Goal: Information Seeking & Learning: Learn about a topic

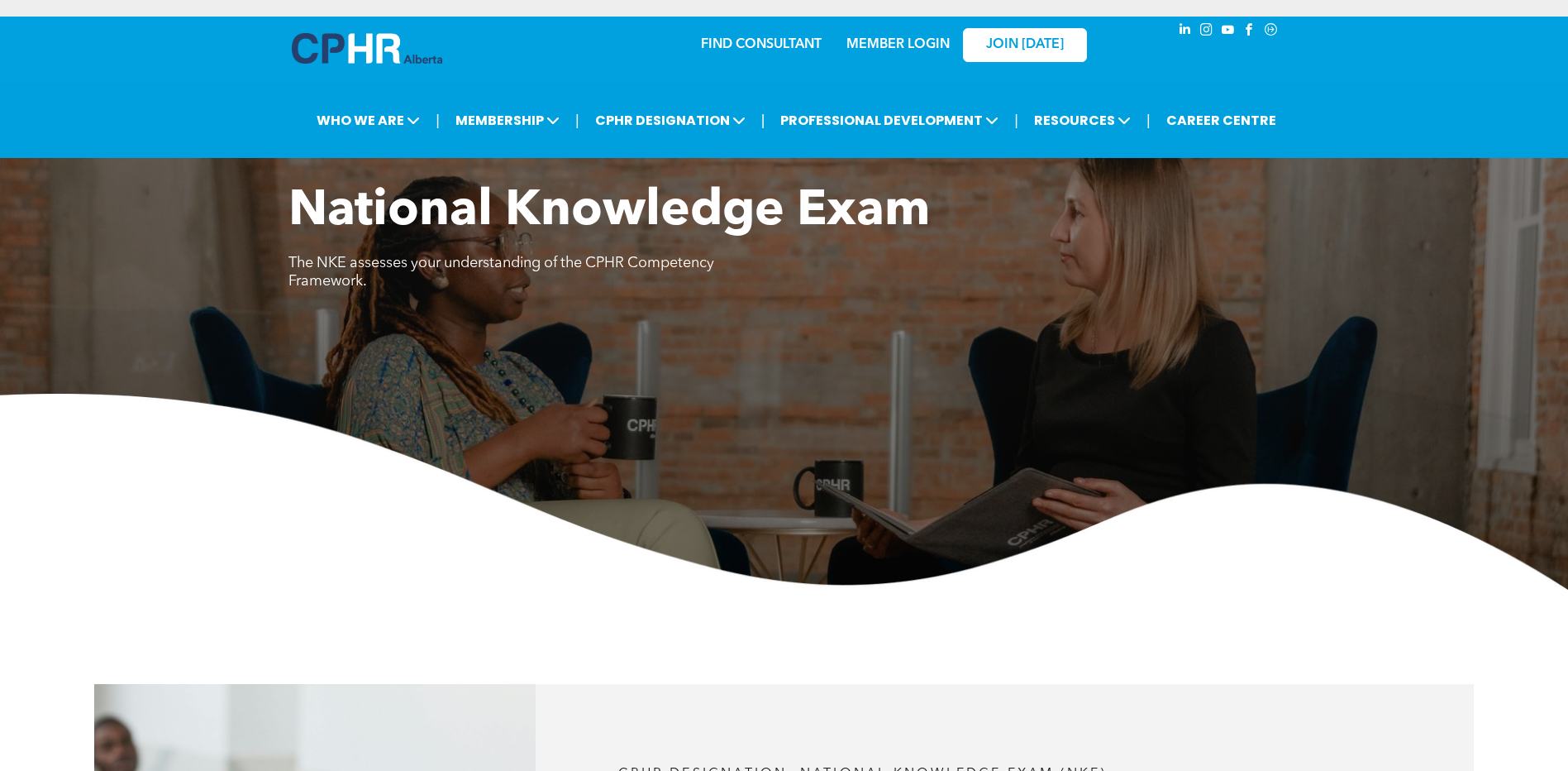
scroll to position [2232, 0]
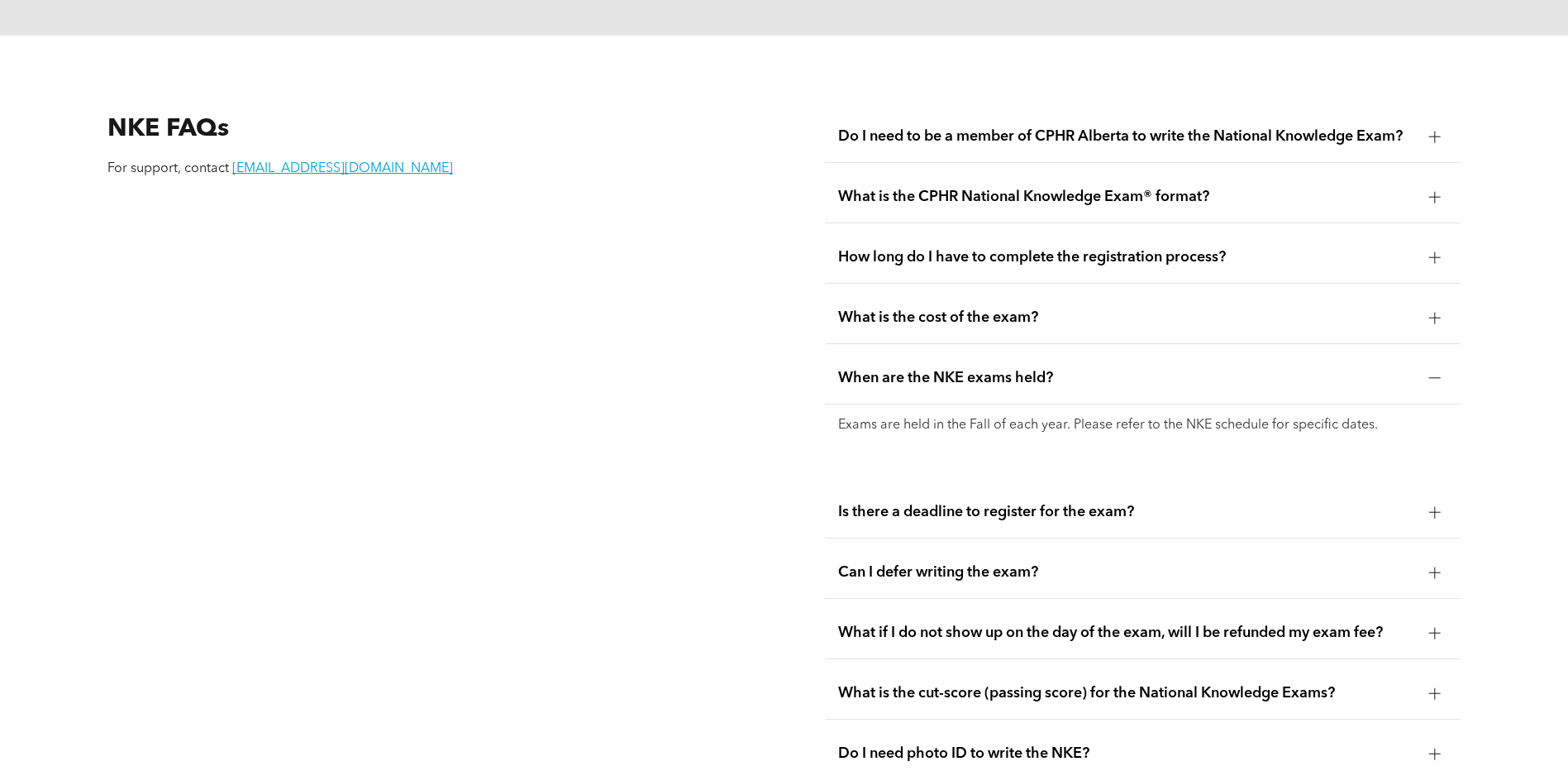
click at [1034, 502] on span "Is there a deadline to register for the exam?" at bounding box center [1126, 511] width 577 height 19
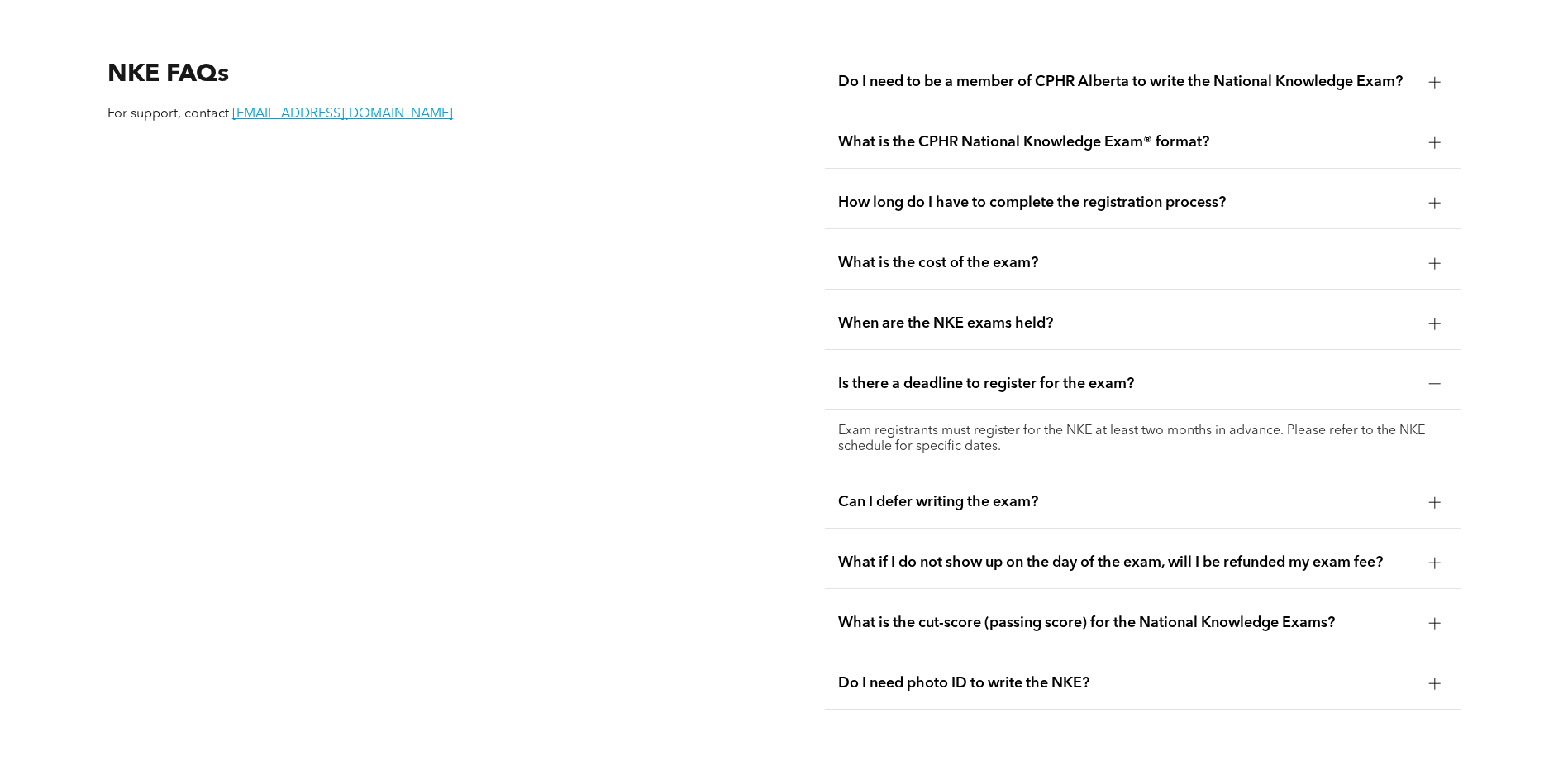
scroll to position [2315, 0]
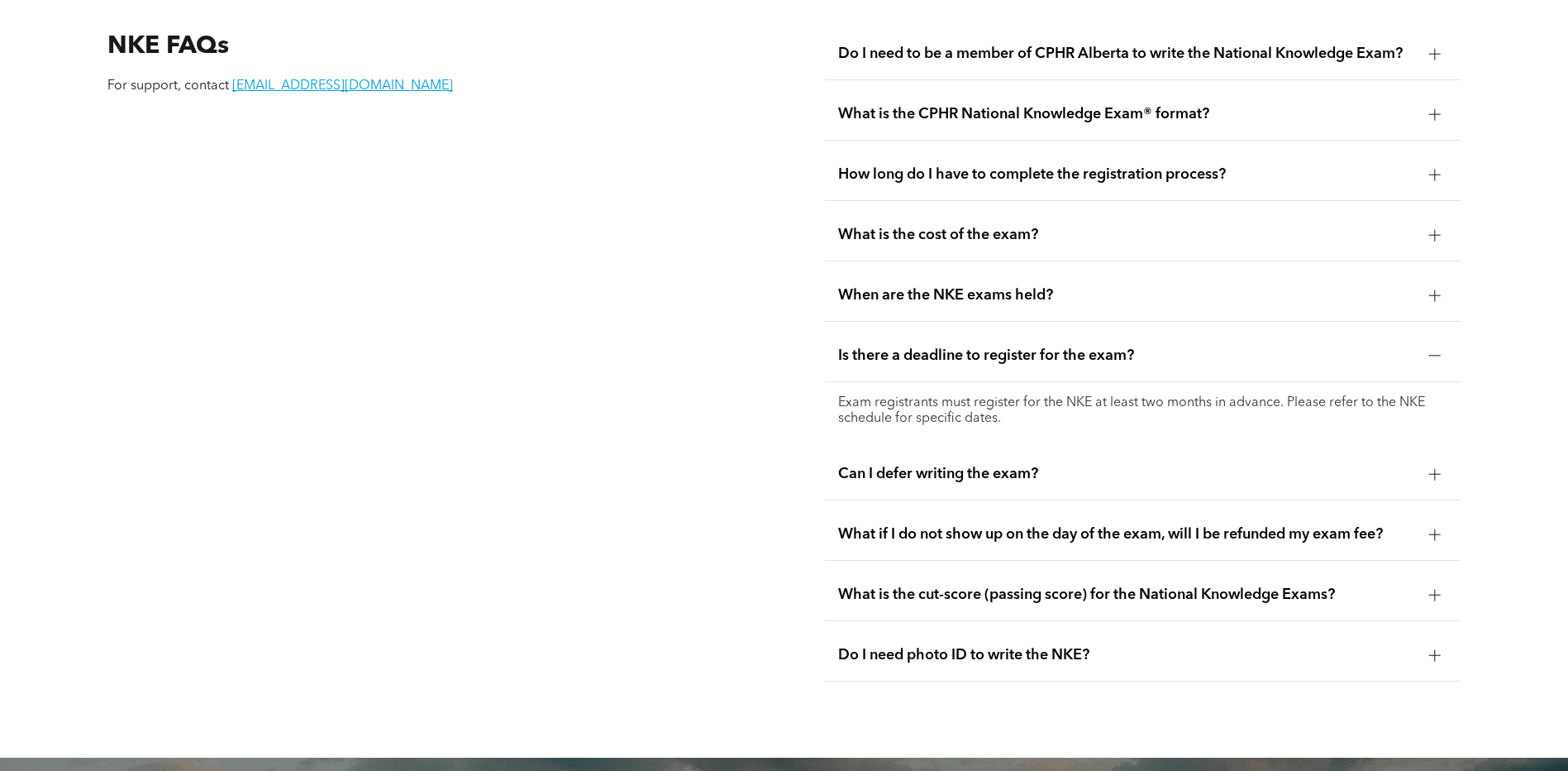
click at [945, 464] on span "Can I defer writing the exam?" at bounding box center [1126, 473] width 577 height 19
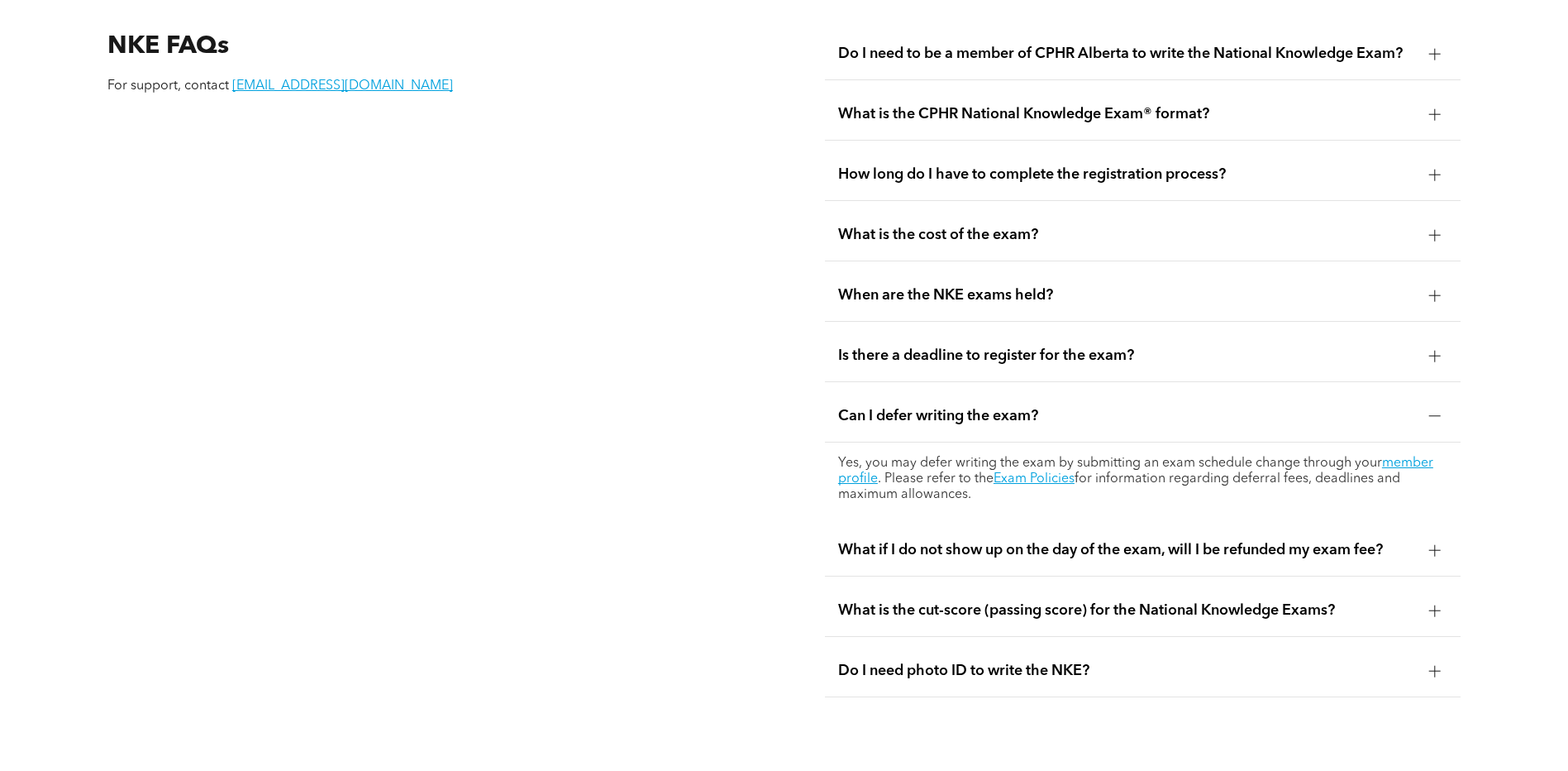
click at [1047, 286] on span "When are the NKE exams held?" at bounding box center [1126, 295] width 577 height 19
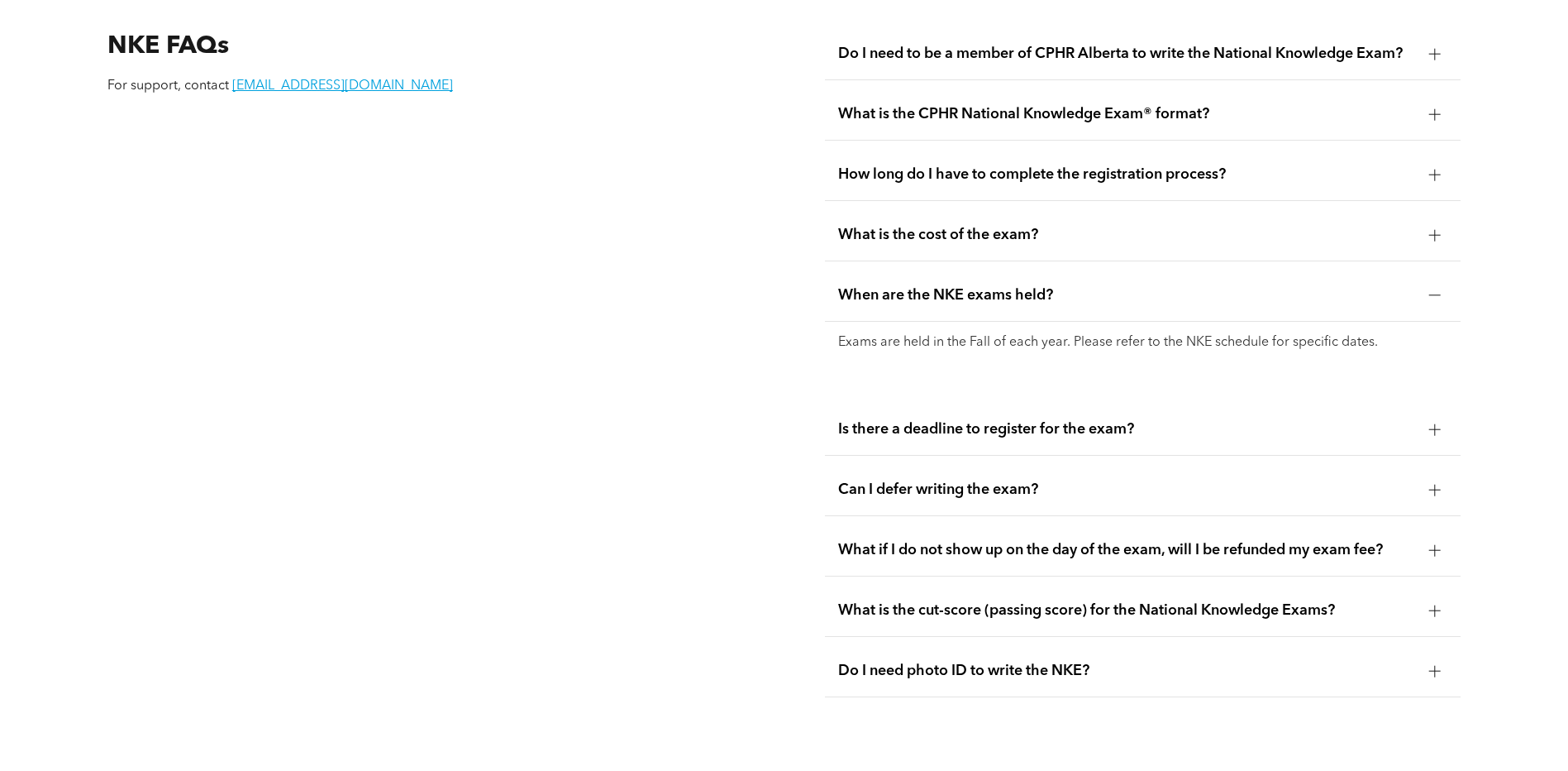
click at [1009, 226] on span "What is the cost of the exam?" at bounding box center [1126, 235] width 577 height 19
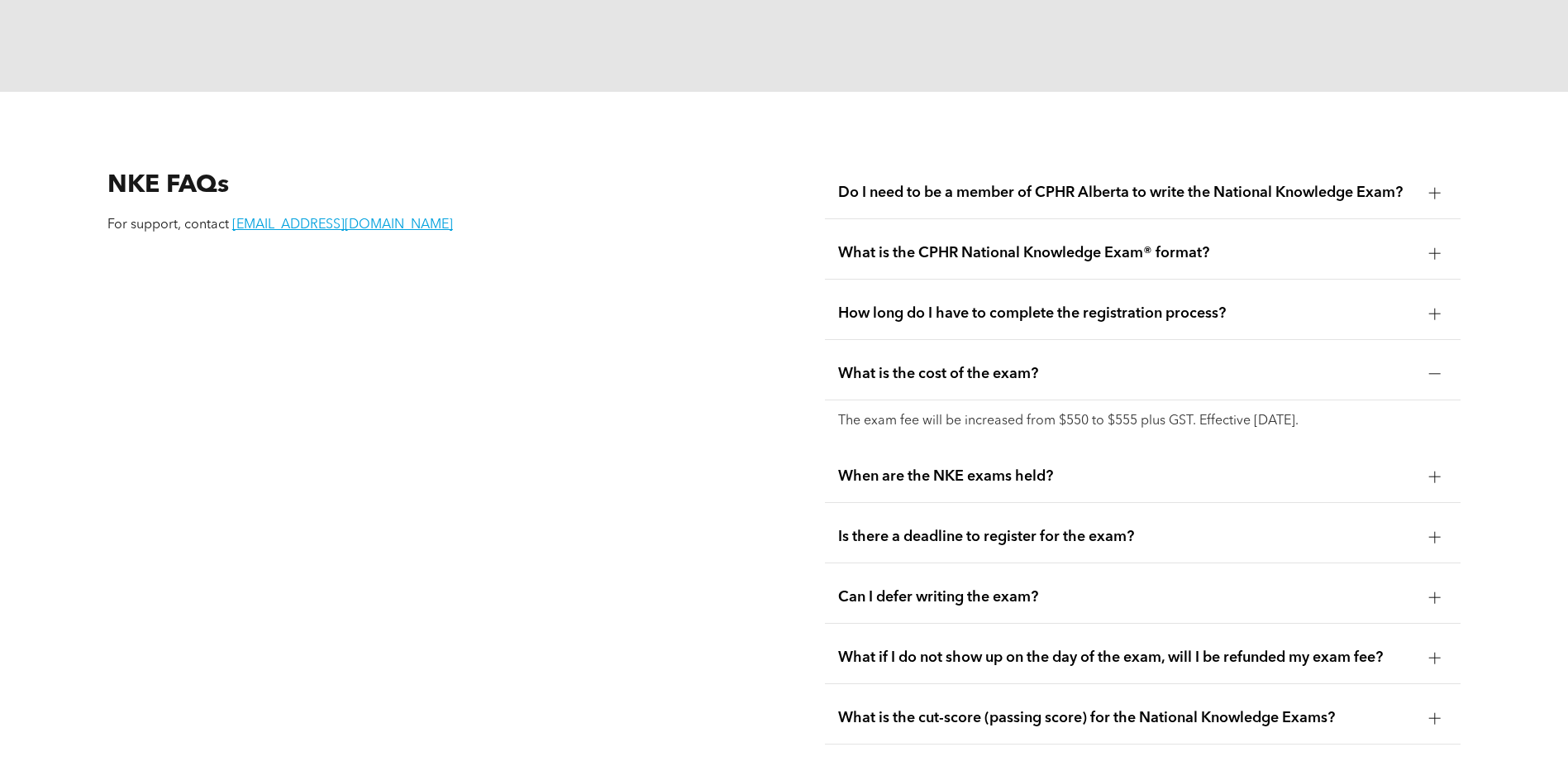
scroll to position [2150, 0]
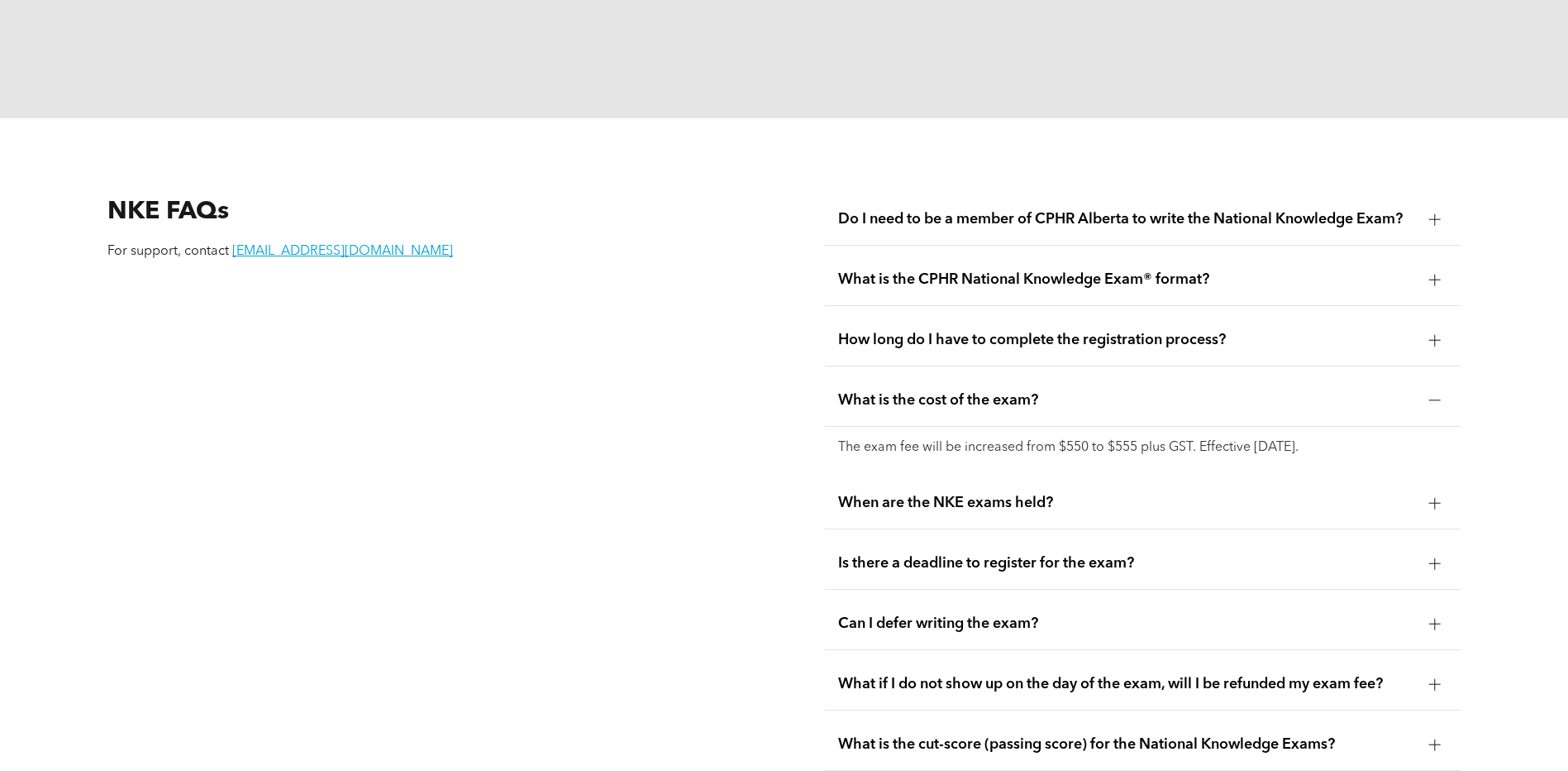
click at [953, 330] on span "How long do I have to complete the registration process?" at bounding box center [1126, 339] width 577 height 19
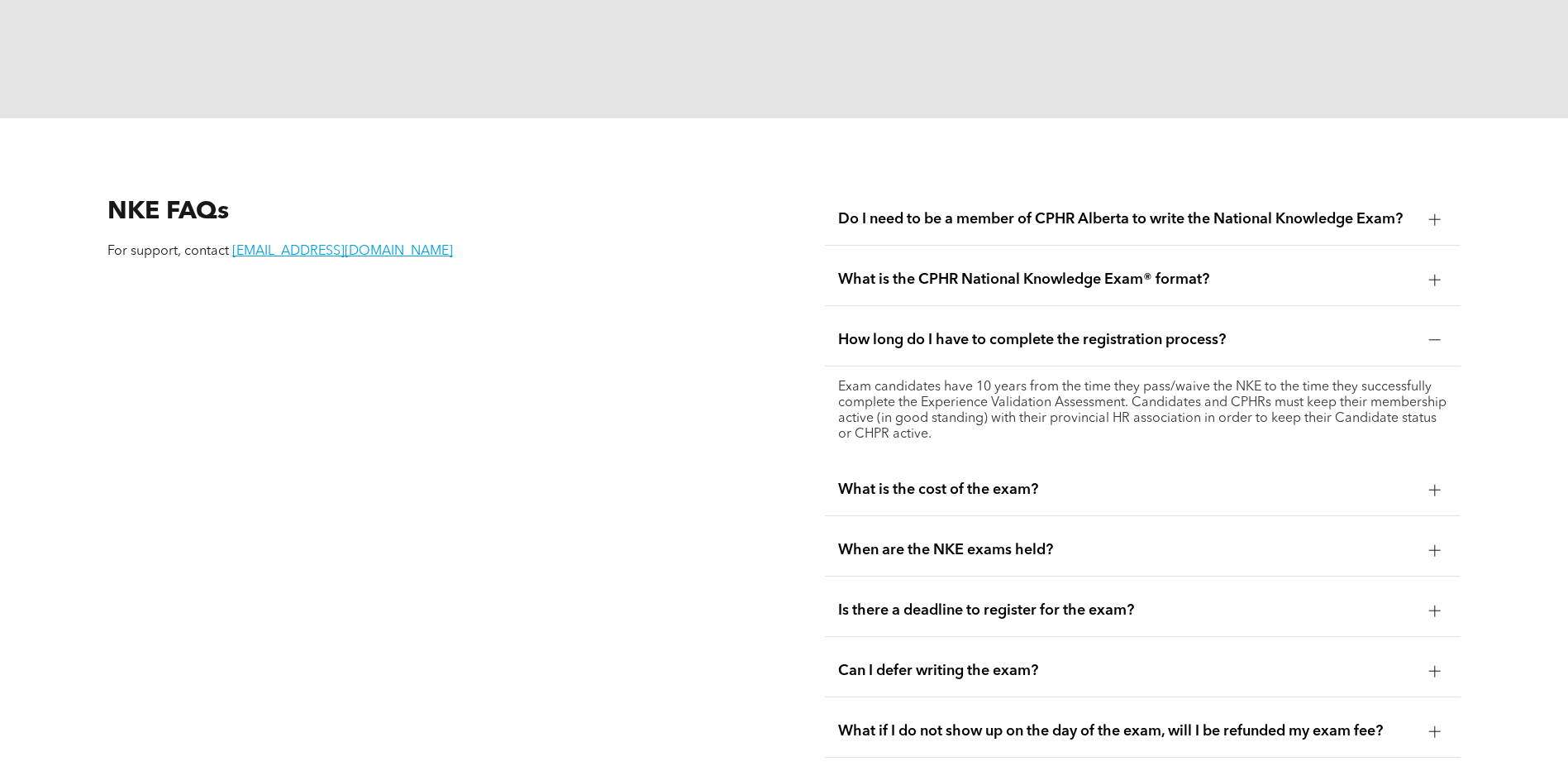
click at [1010, 271] on span "What is the CPHR National Knowledge Exam® format?" at bounding box center [1126, 279] width 577 height 19
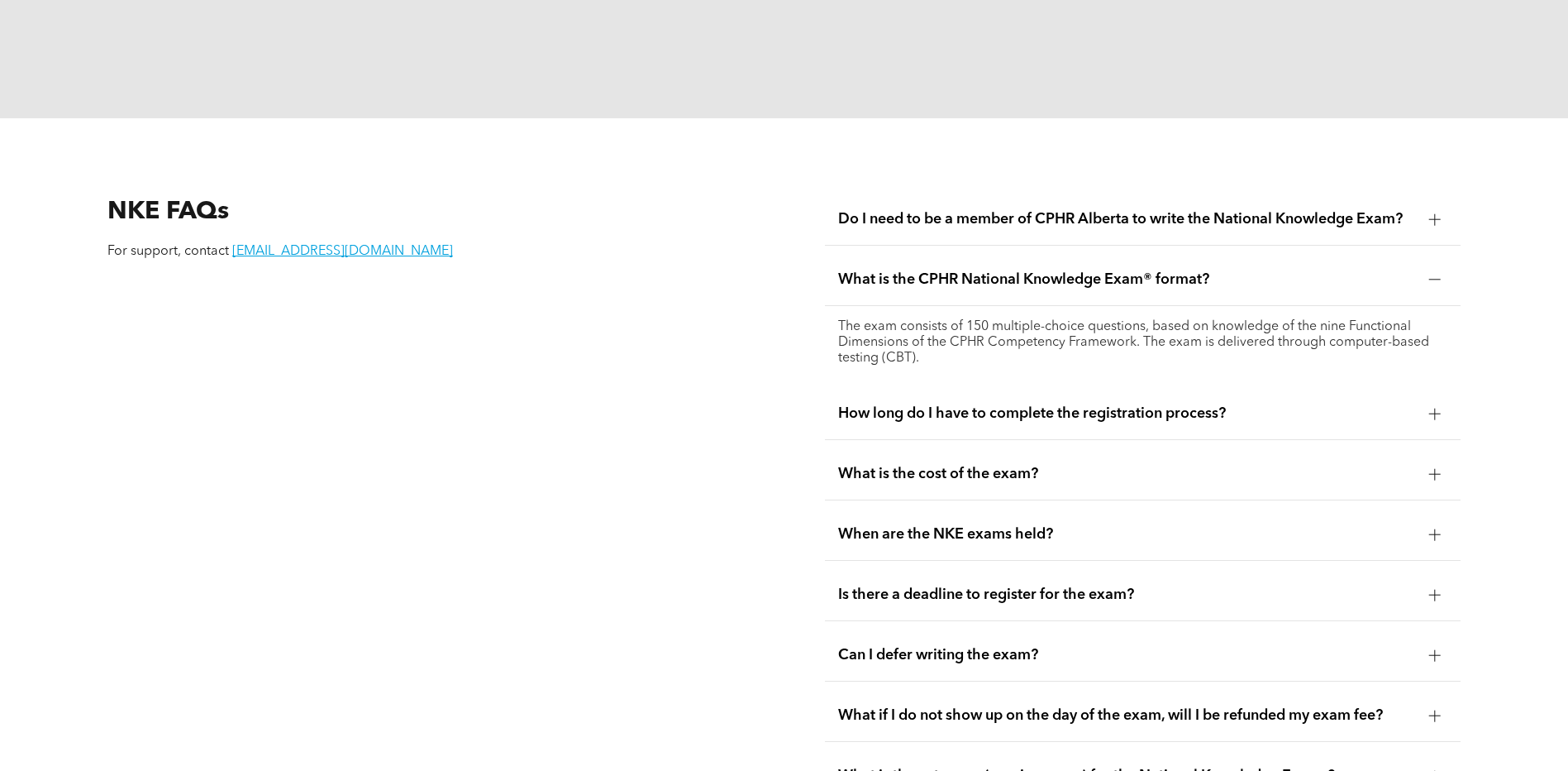
scroll to position [2067, 0]
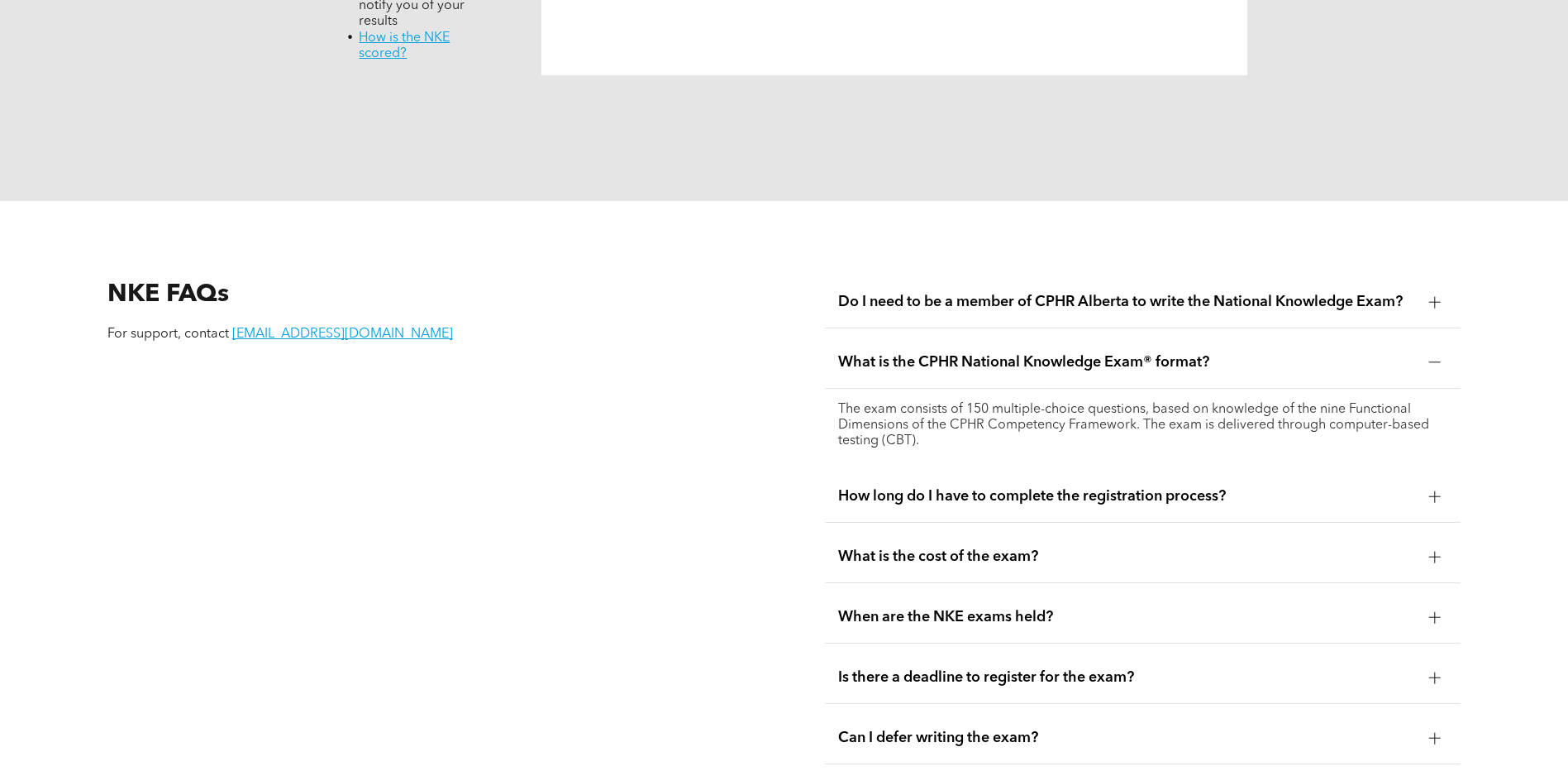
click at [1069, 293] on span "Do I need to be a member of CPHR Alberta to write the National Knowledge Exam?" at bounding box center [1126, 302] width 577 height 19
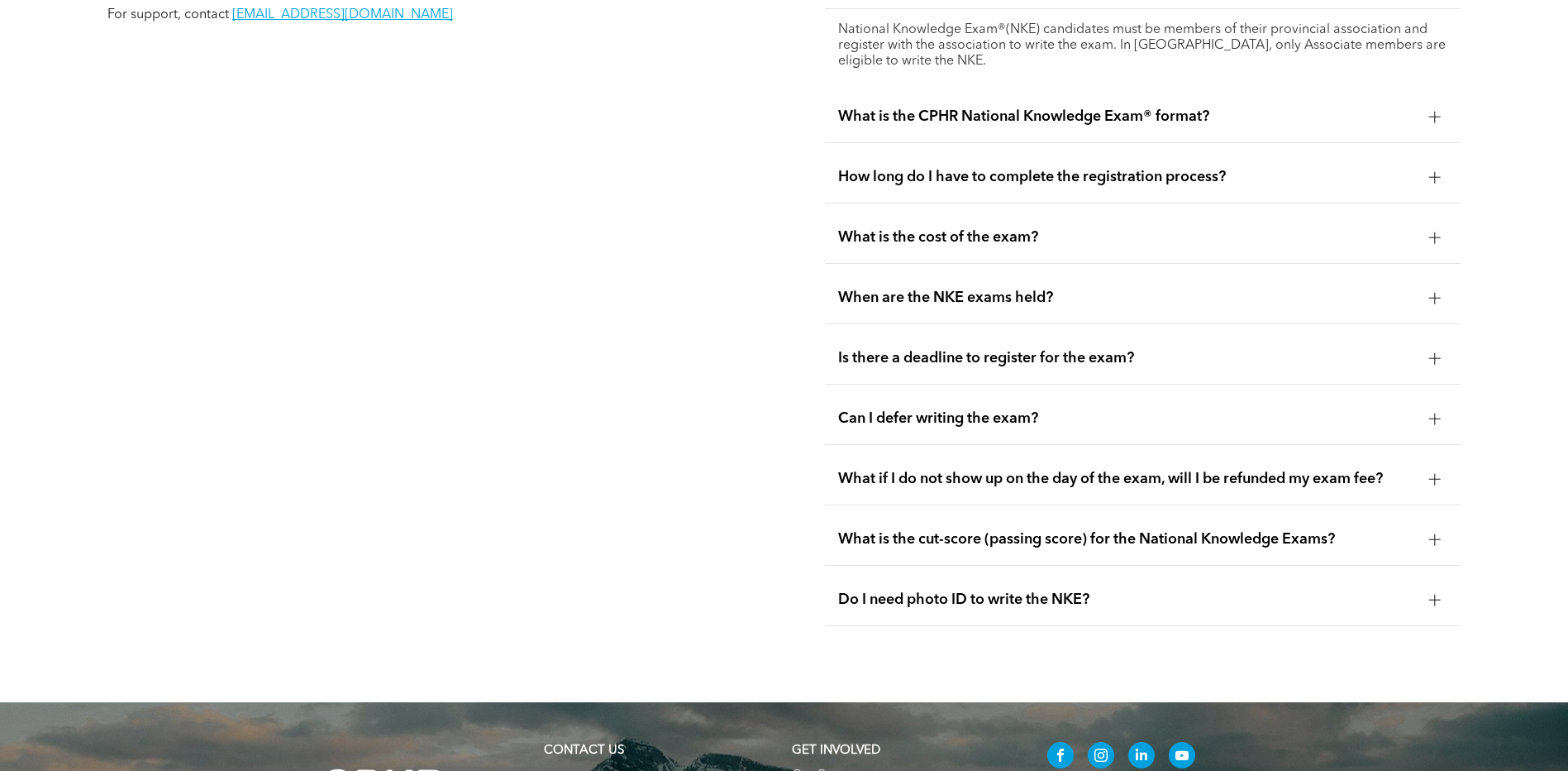
scroll to position [2398, 0]
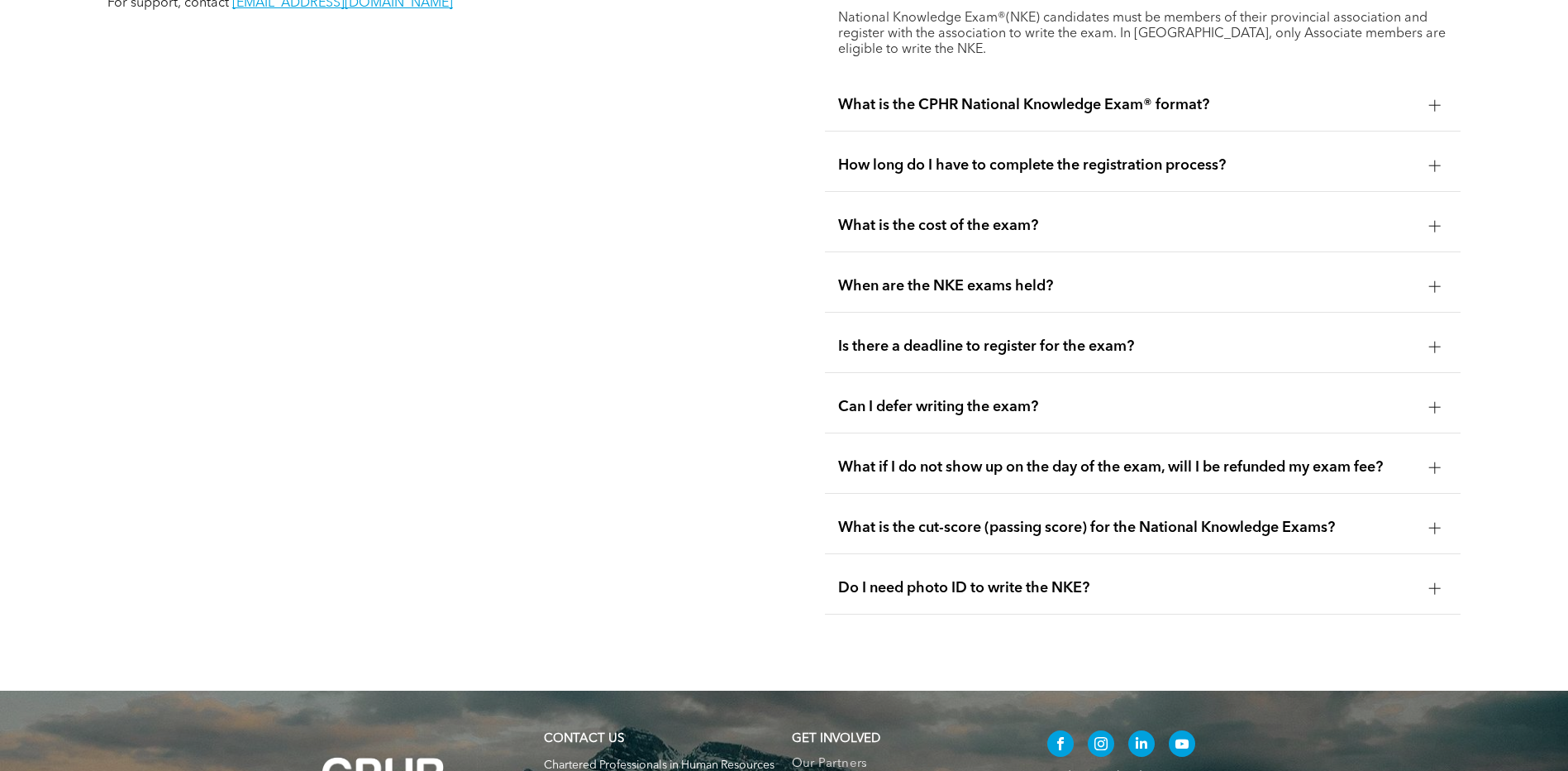
click at [1017, 578] on span "Do I need photo ID to write the NKE?" at bounding box center [1126, 587] width 577 height 19
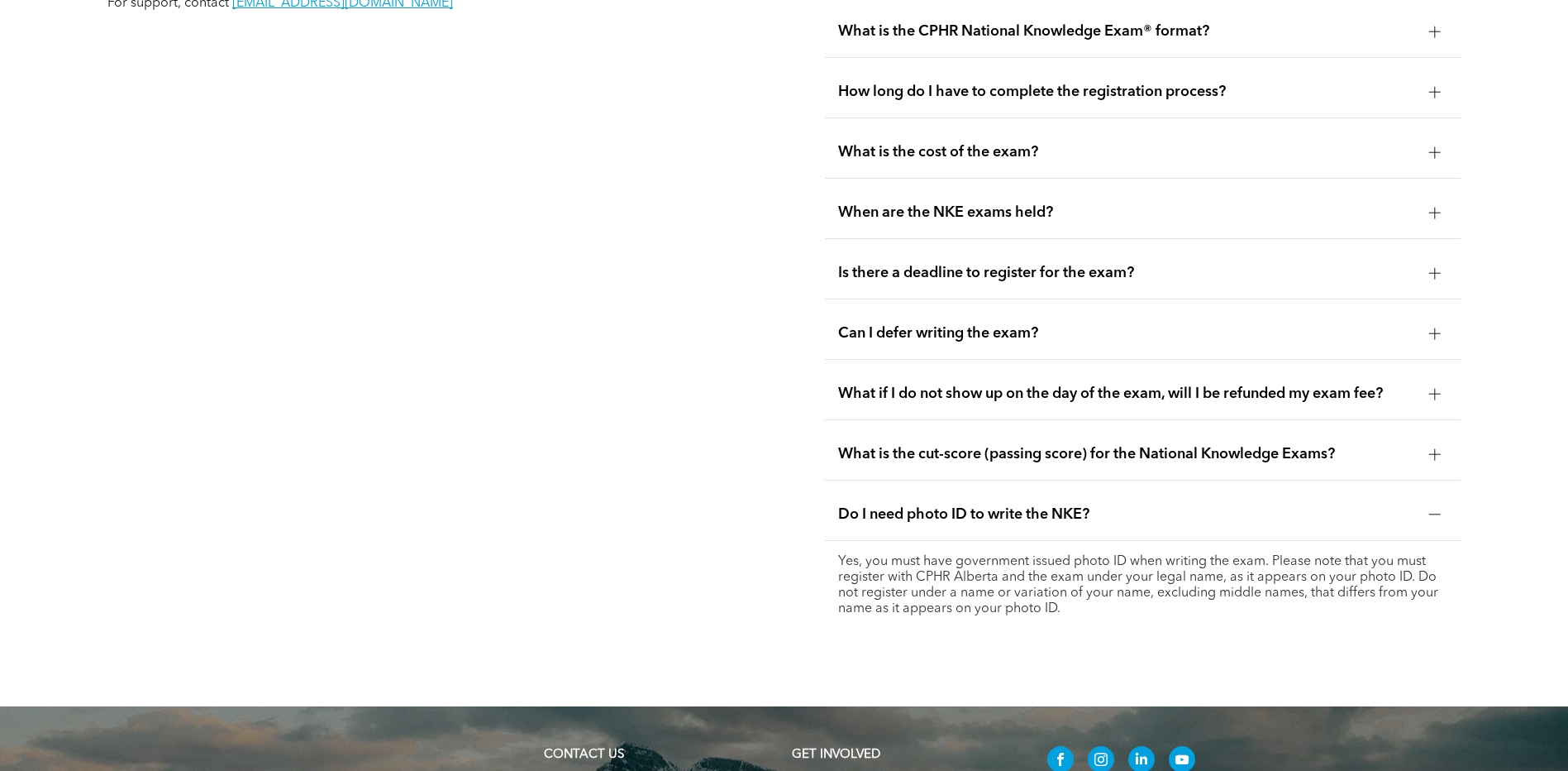
click at [1001, 445] on span "What is the cut-score (passing score) for the National Knowledge Exams?" at bounding box center [1126, 453] width 577 height 19
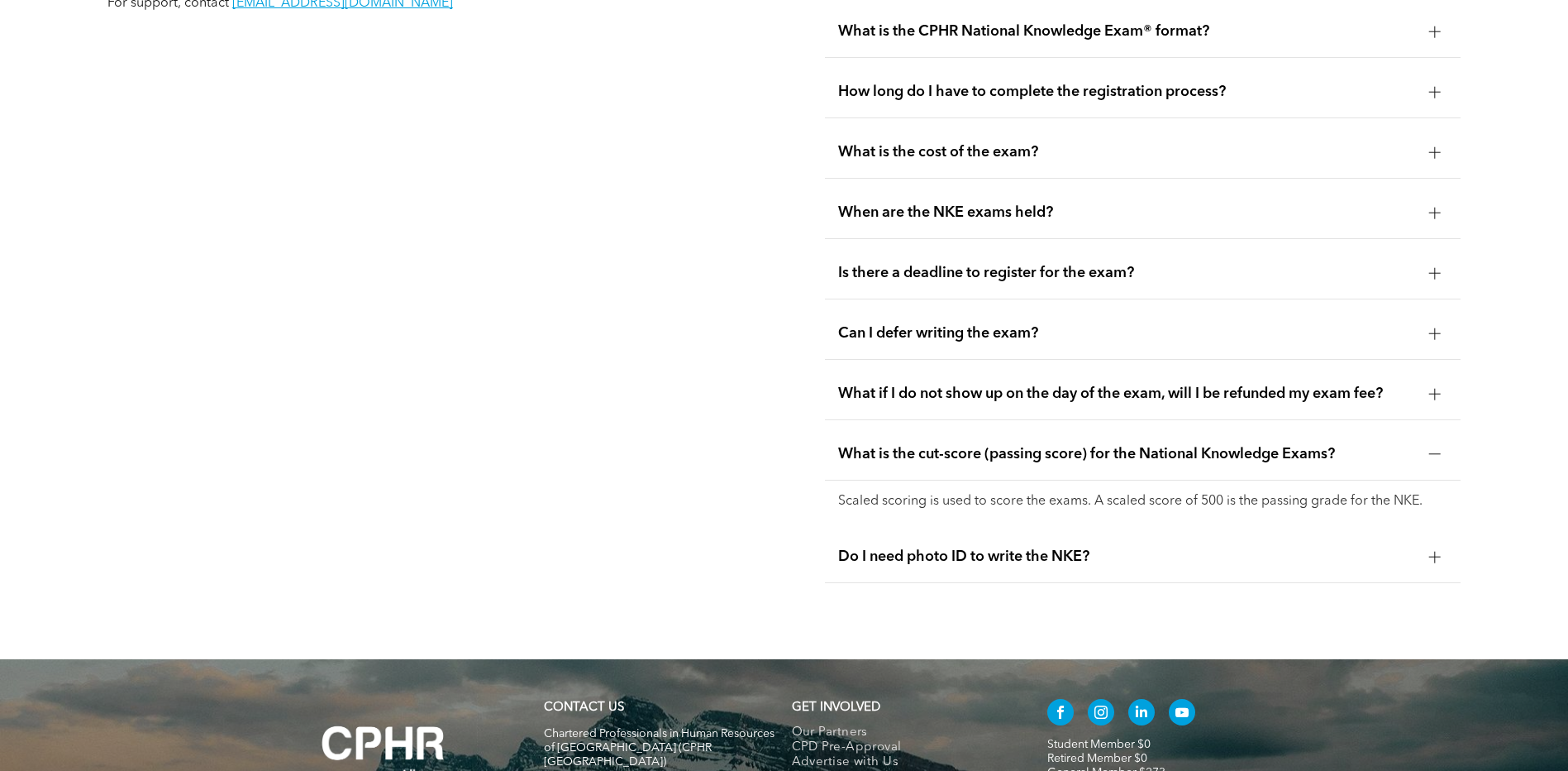
click at [942, 384] on span "What if I do not show up on the day of the exam, will I be refunded my exam fee?" at bounding box center [1126, 393] width 577 height 19
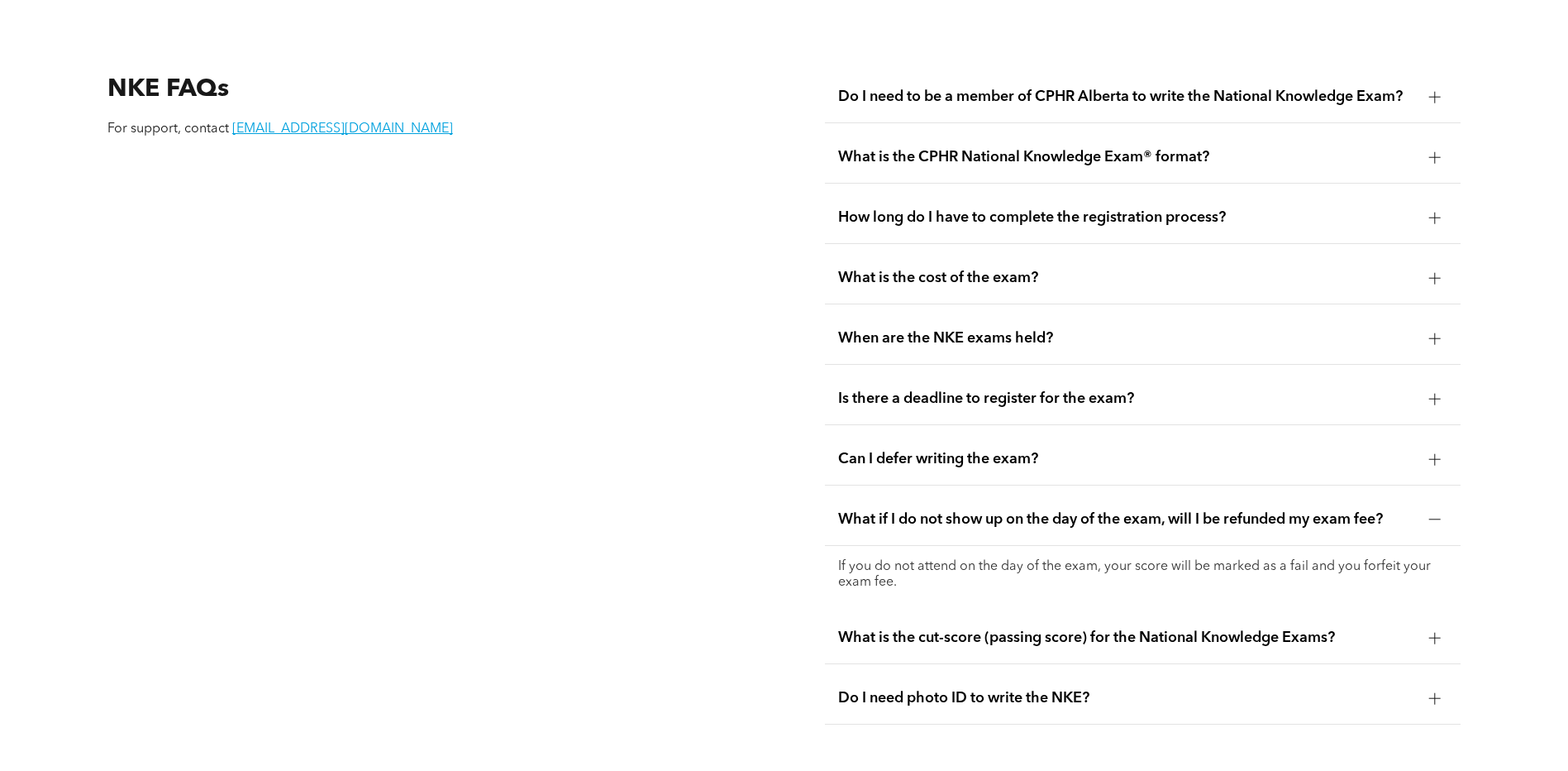
scroll to position [2232, 0]
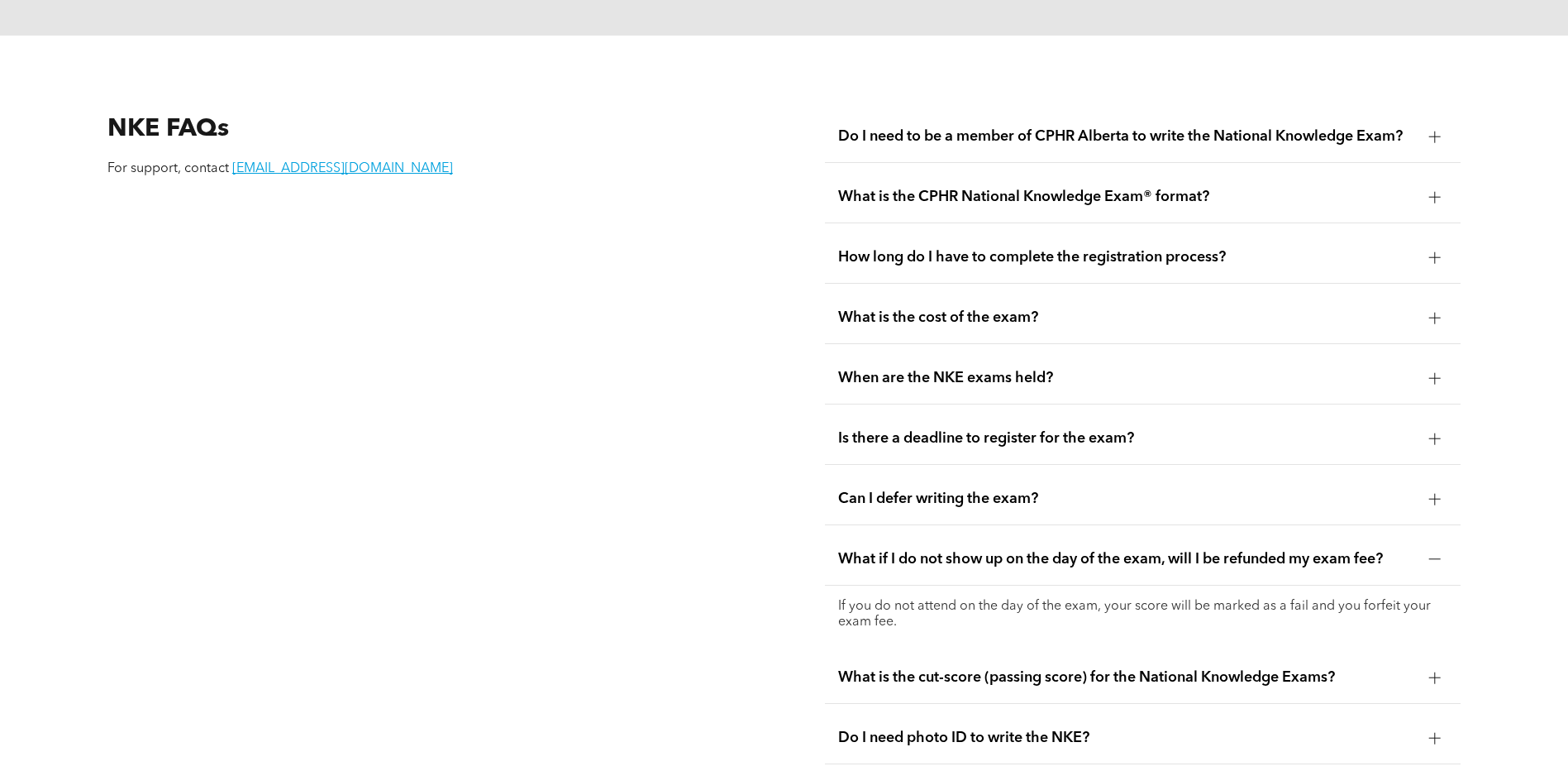
click at [917, 490] on span "Can I defer writing the exam?" at bounding box center [1126, 498] width 577 height 19
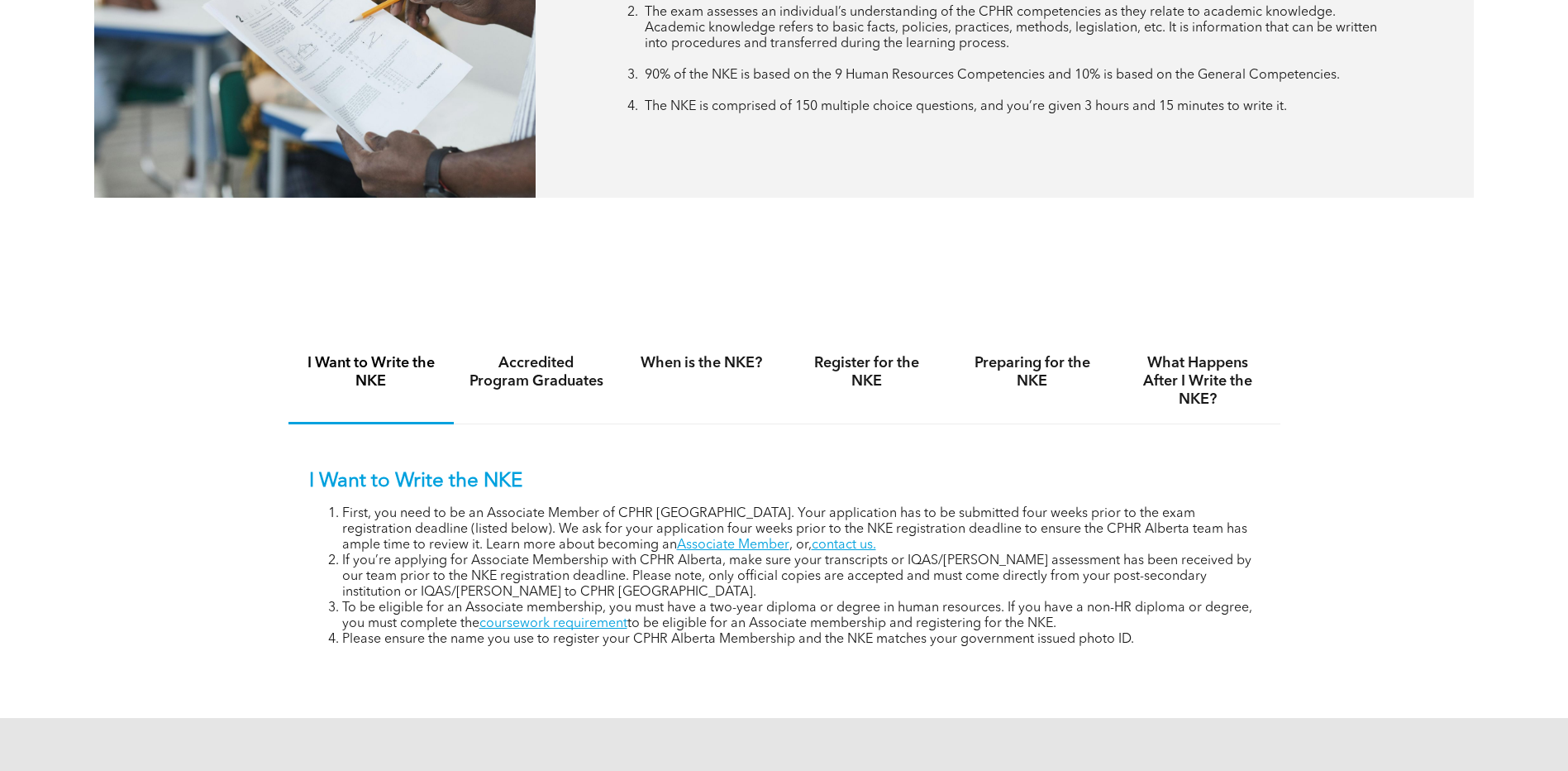
scroll to position [827, 0]
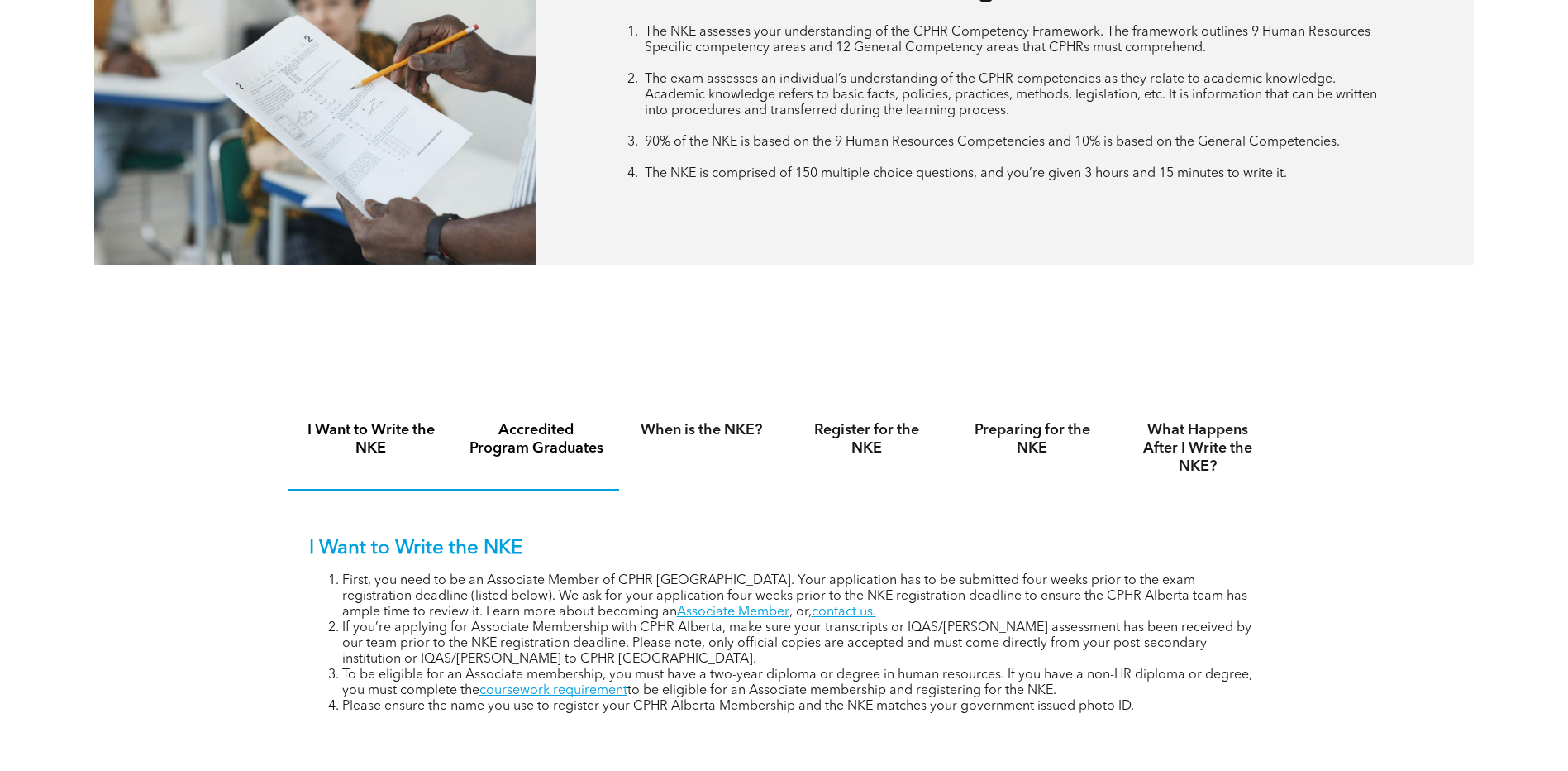
click at [538, 428] on h4 "Accredited Program Graduates" at bounding box center [536, 439] width 136 height 36
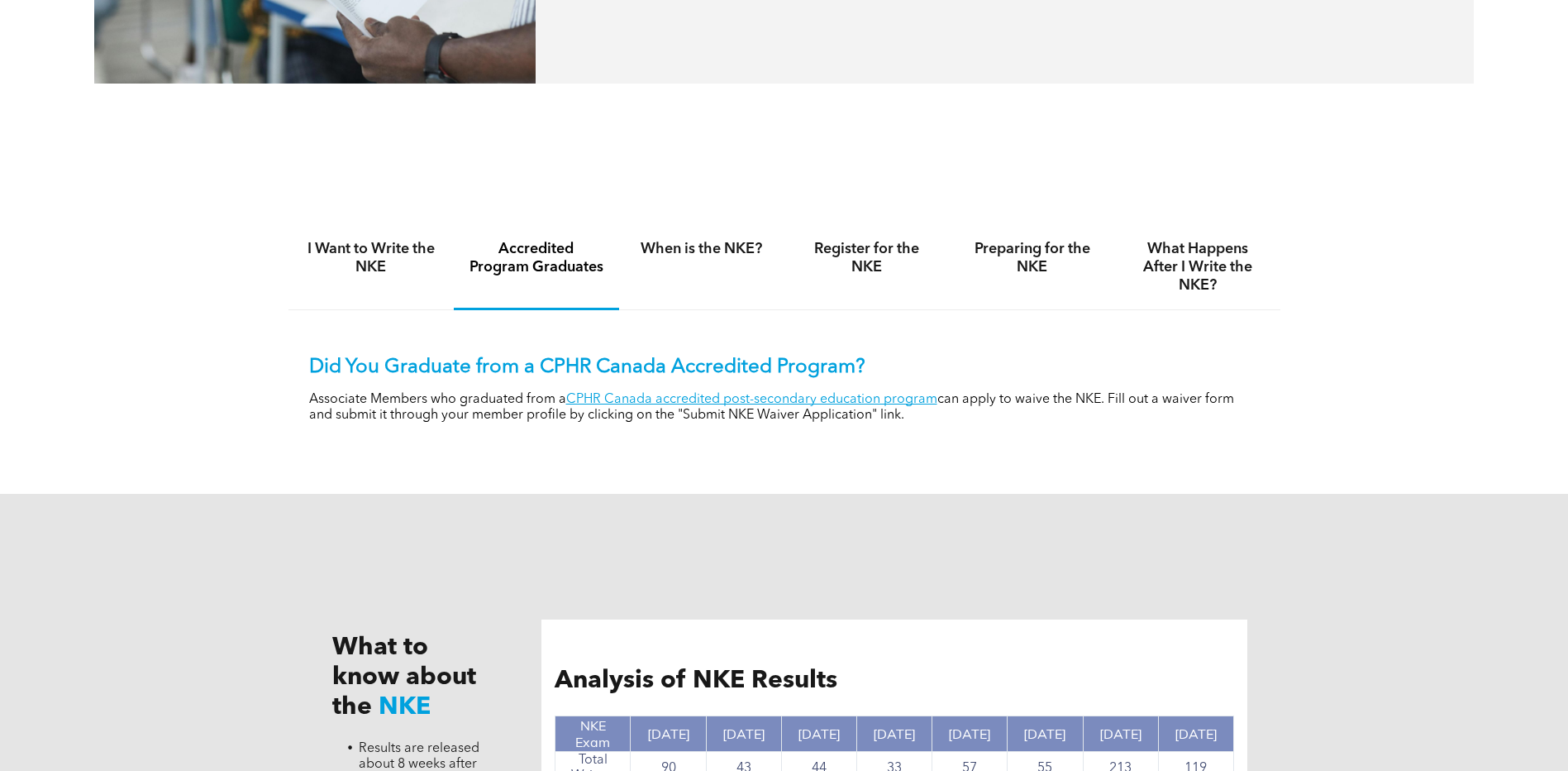
scroll to position [992, 0]
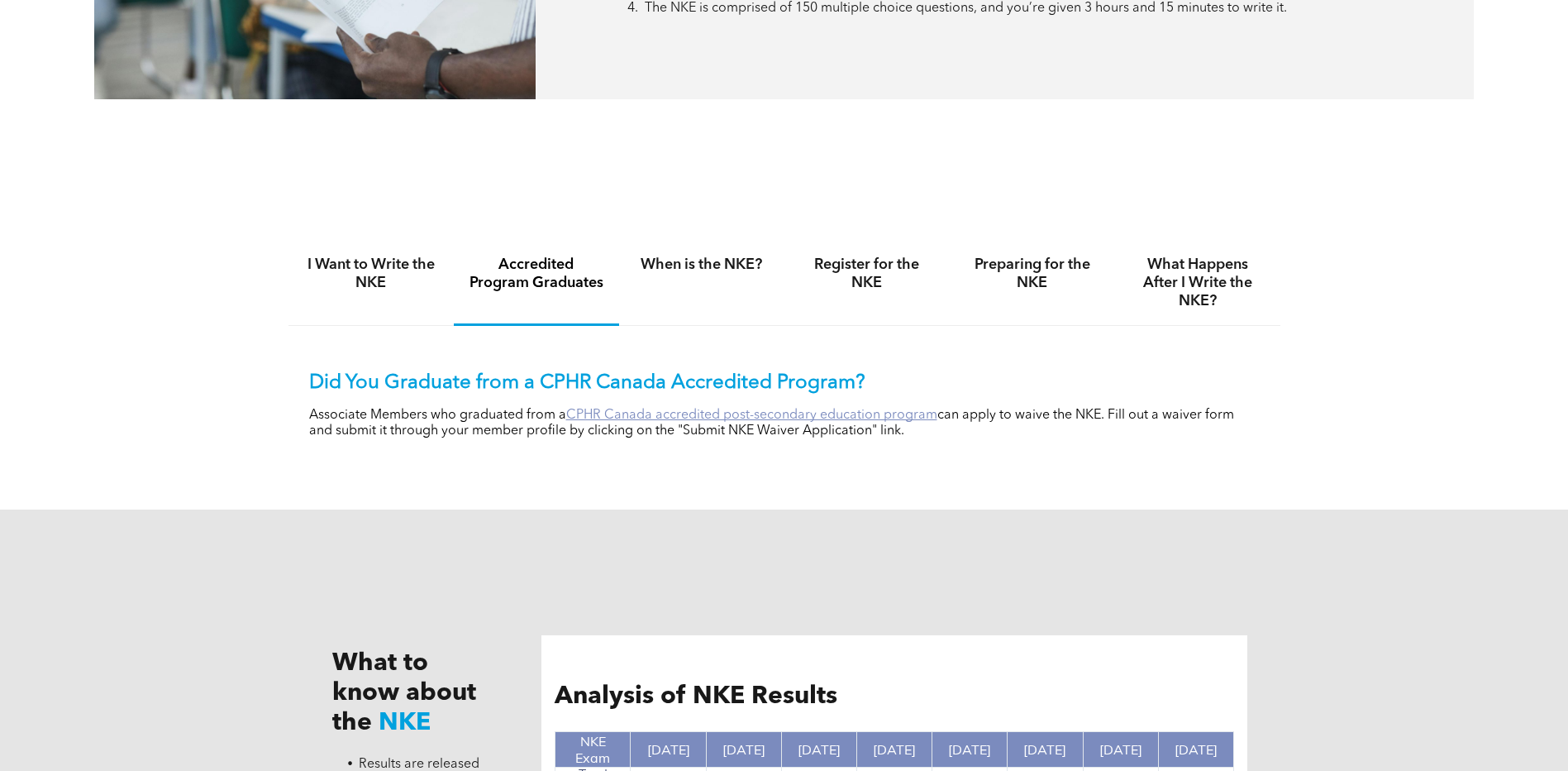
click at [628, 411] on link "CPHR Canada accredited post-secondary education program" at bounding box center [752, 415] width 371 height 14
click at [695, 262] on h4 "When is the NKE?" at bounding box center [701, 264] width 136 height 19
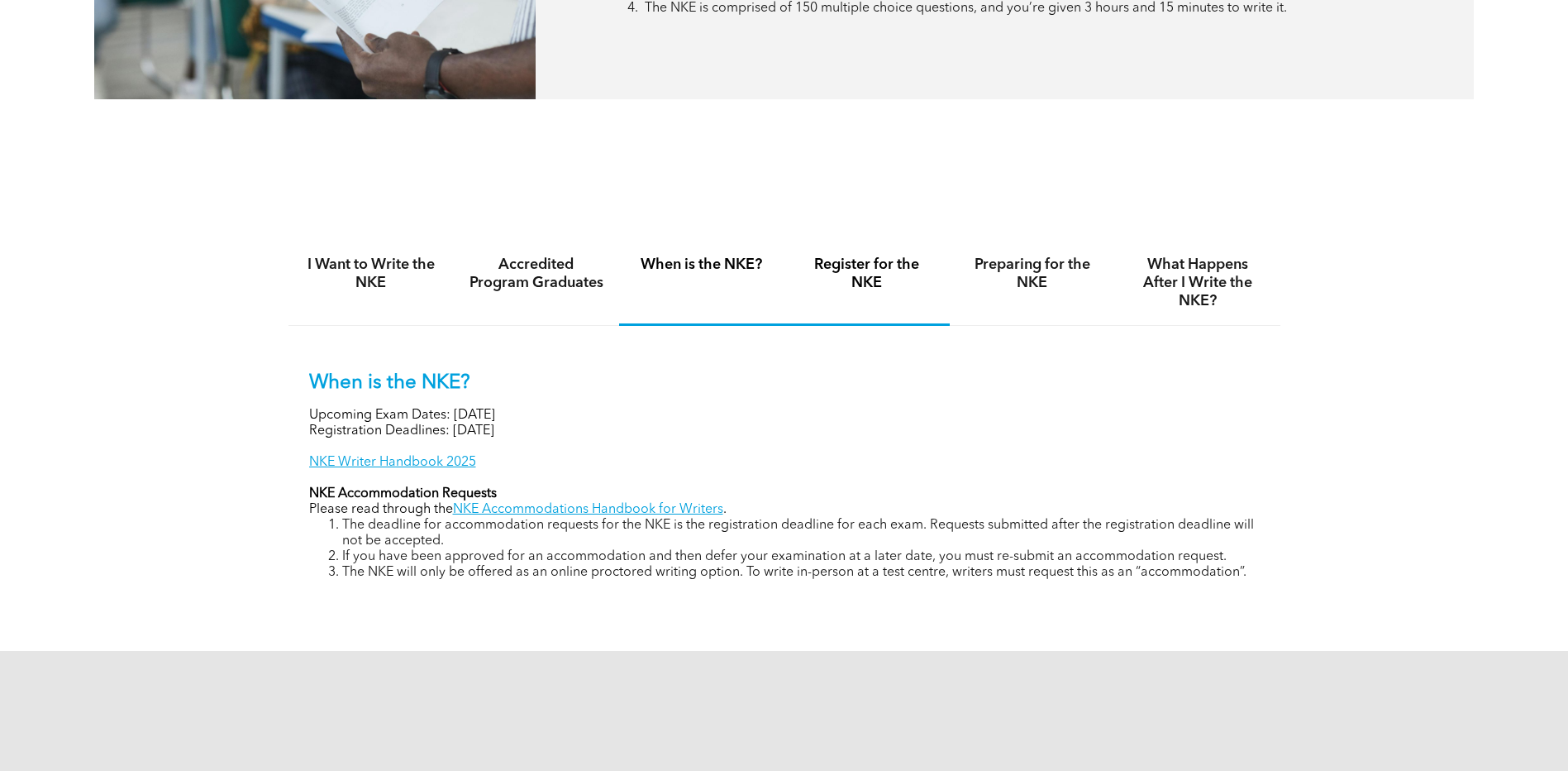
click at [878, 272] on h4 "Register for the NKE" at bounding box center [867, 273] width 136 height 36
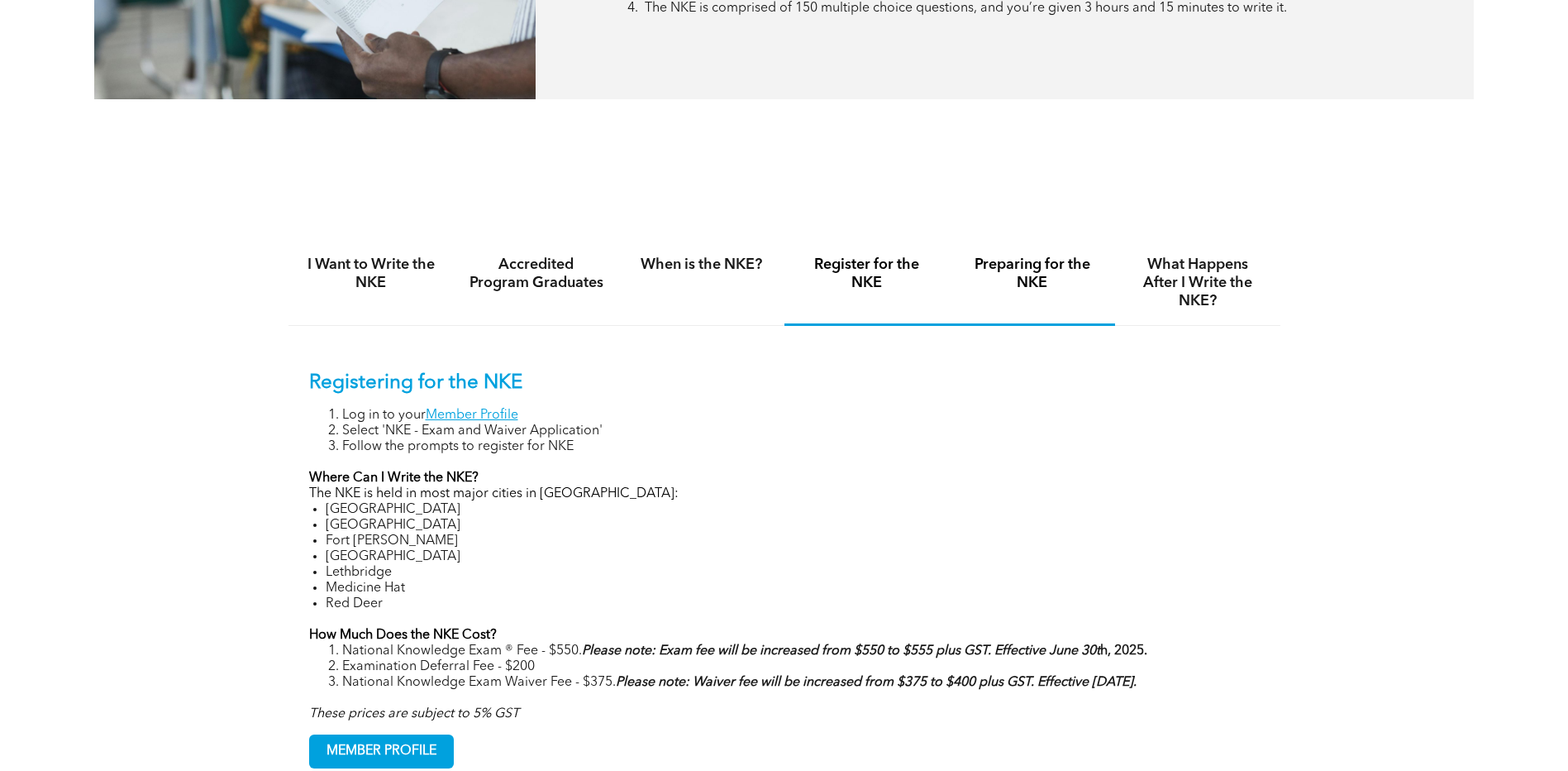
click at [1012, 271] on h4 "Preparing for the NKE" at bounding box center [1032, 273] width 136 height 36
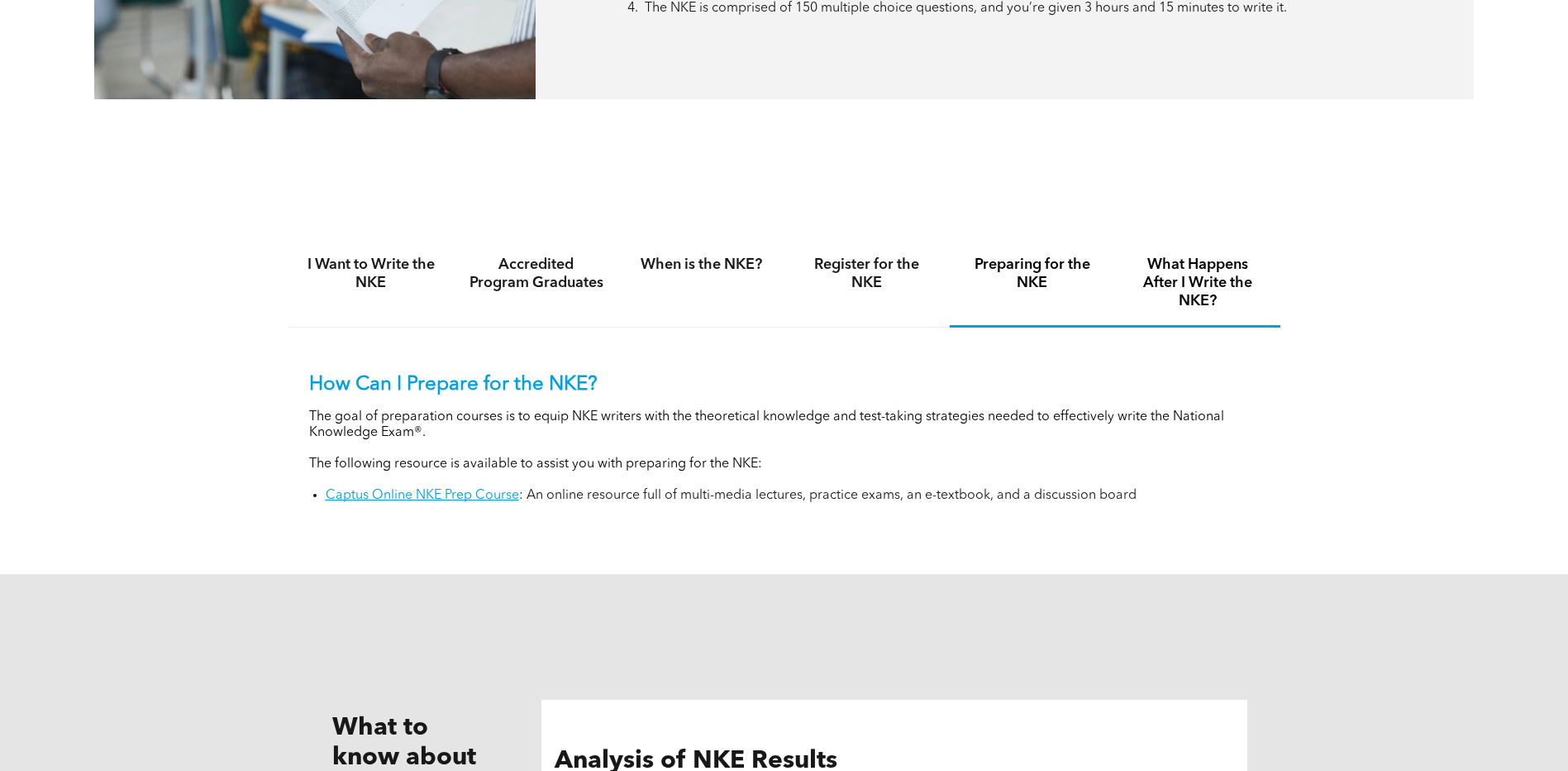
click at [1166, 273] on h4 "What Happens After I Write the NKE?" at bounding box center [1198, 282] width 136 height 55
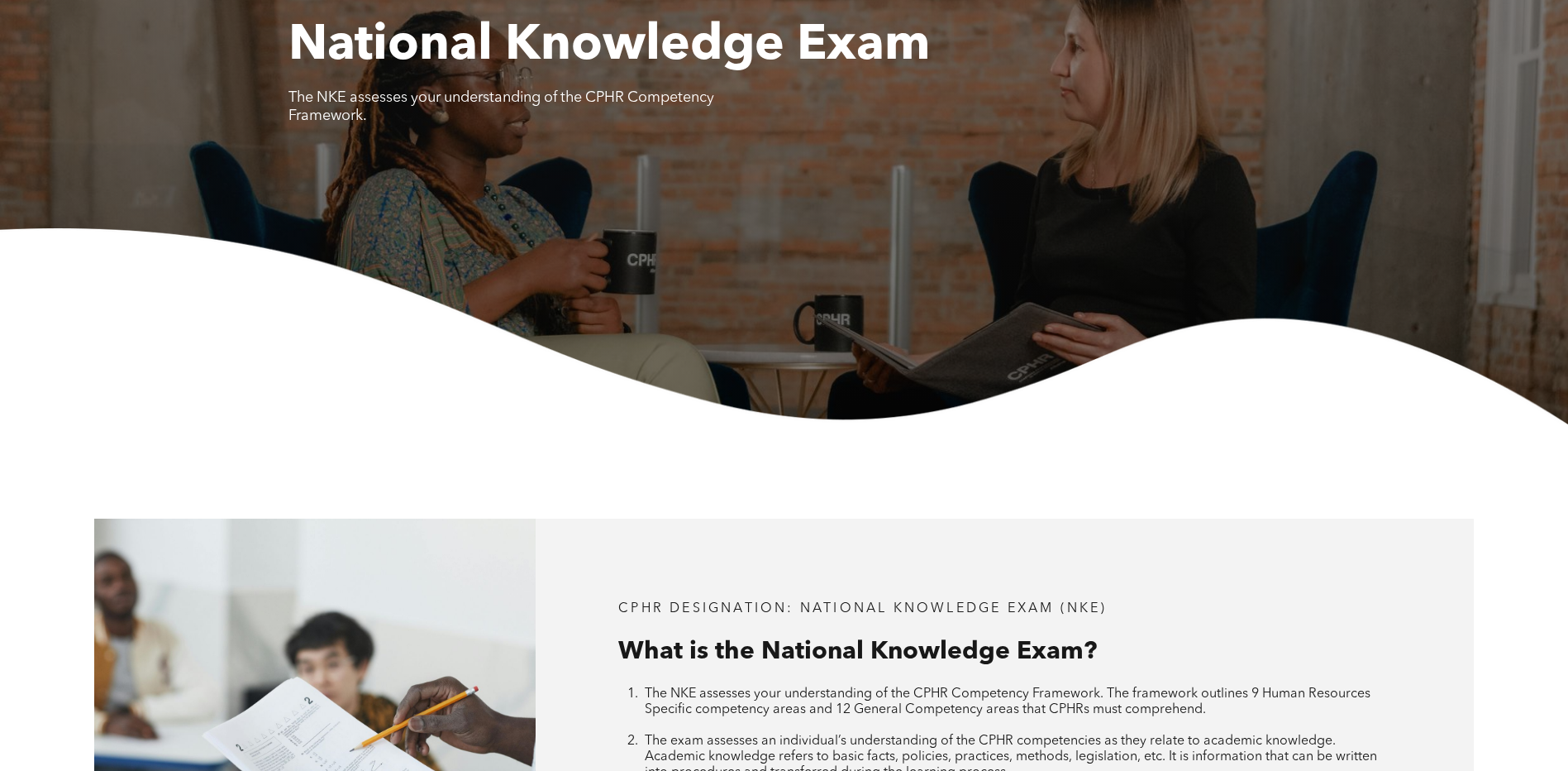
scroll to position [0, 0]
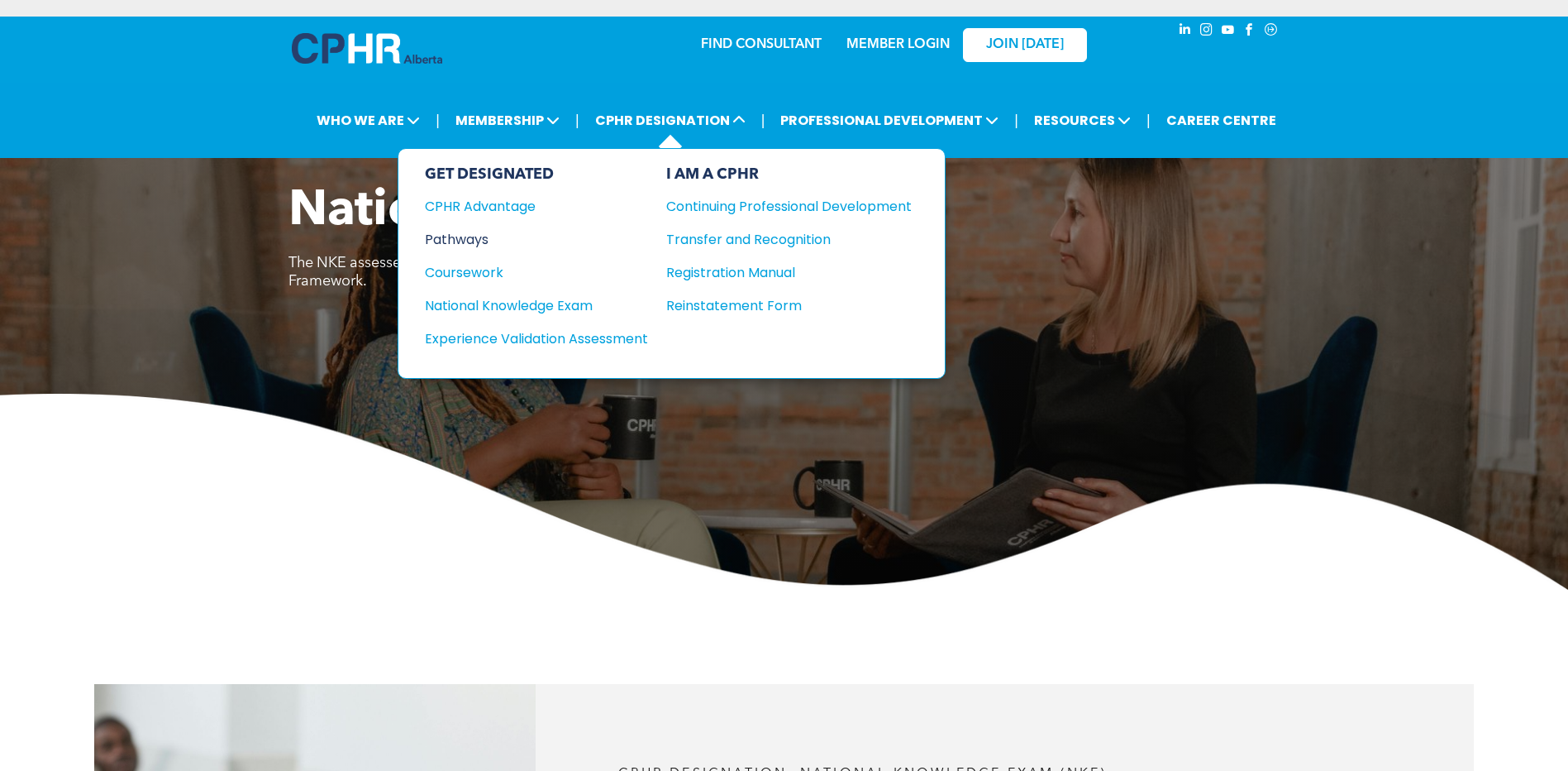
click at [475, 232] on div "Pathways" at bounding box center [526, 238] width 201 height 21
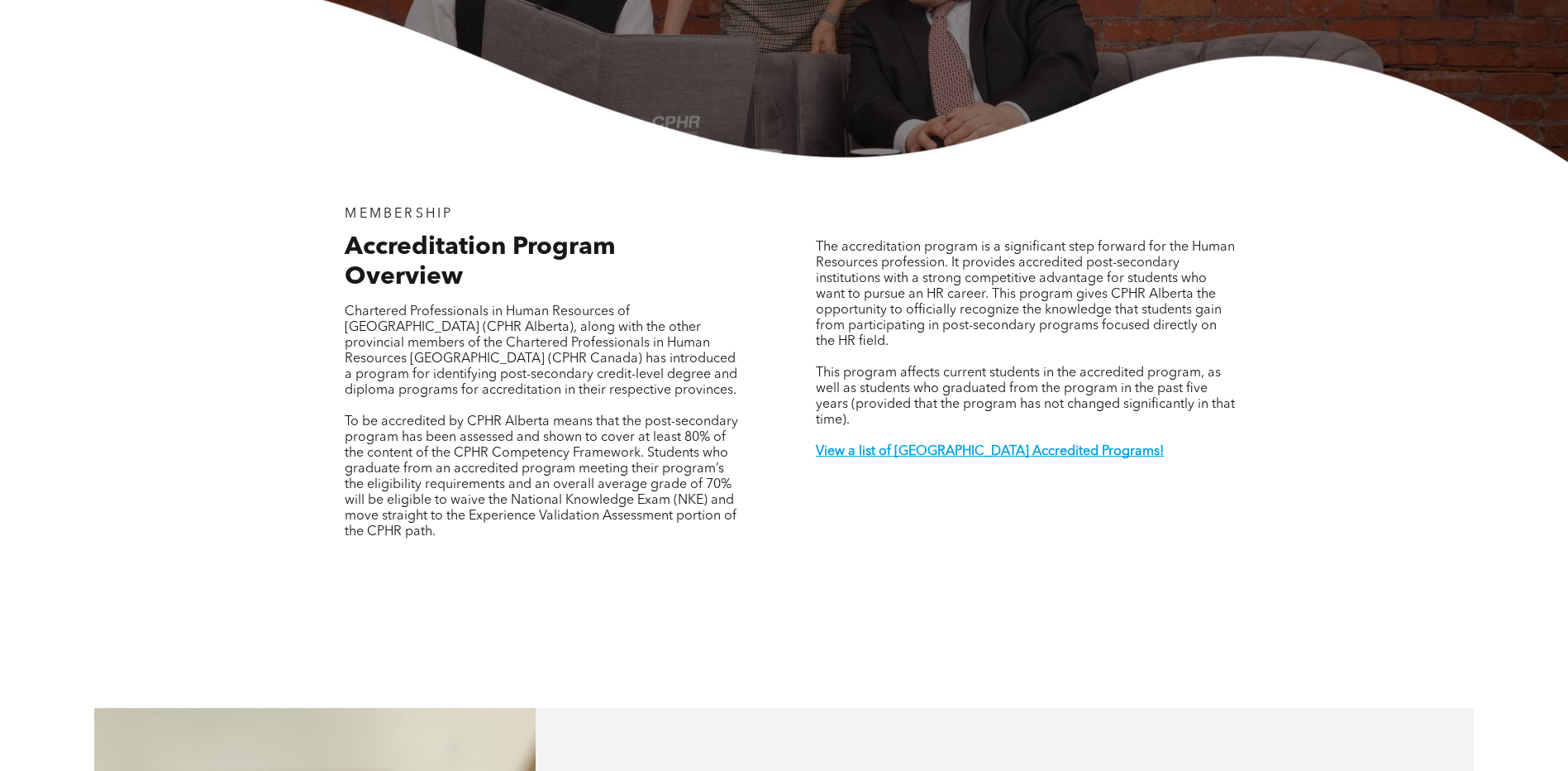
scroll to position [496, 0]
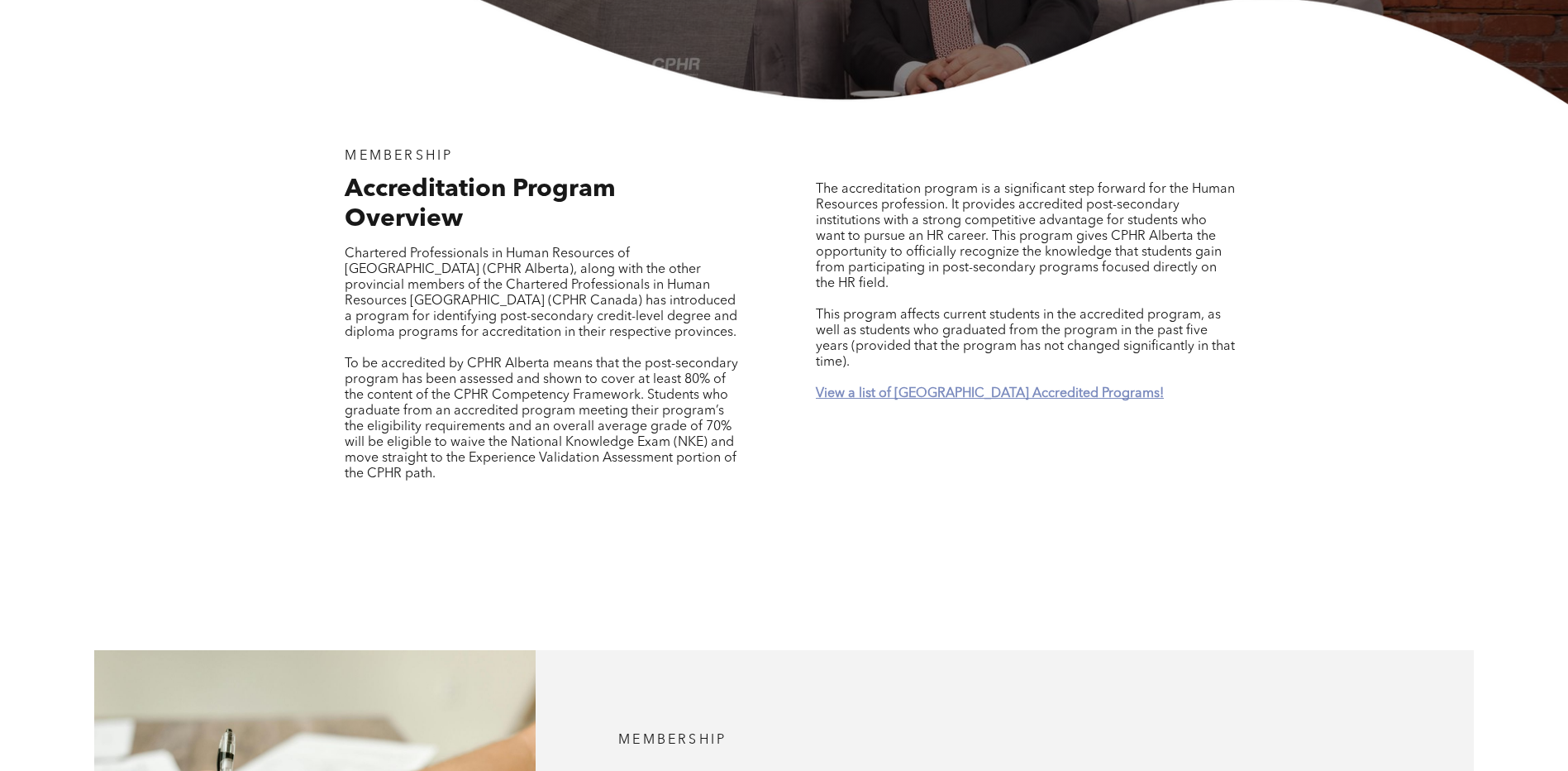
click at [883, 387] on strong "View a list of [GEOGRAPHIC_DATA] Accredited Programs!" at bounding box center [990, 394] width 348 height 14
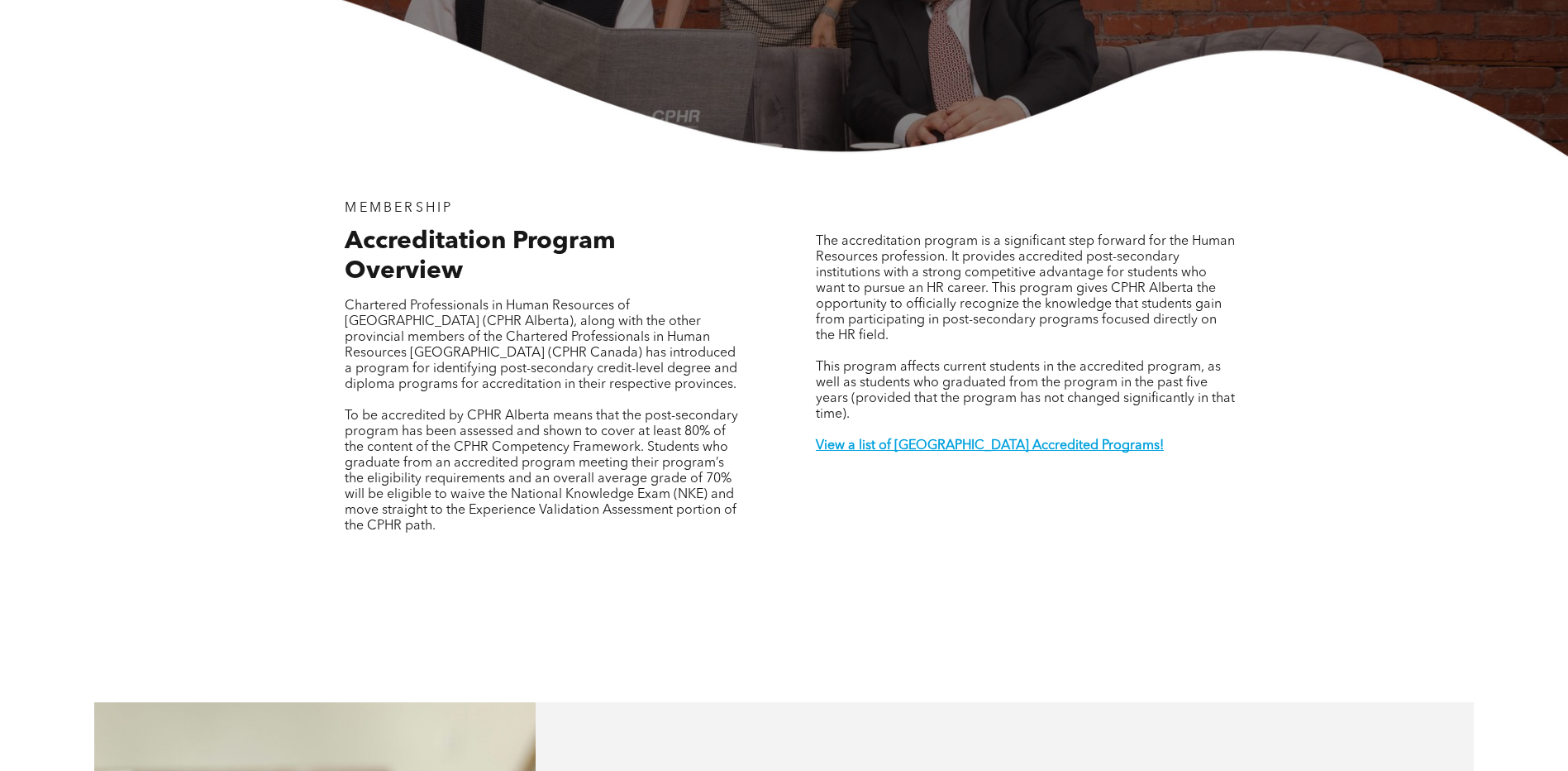
scroll to position [202, 0]
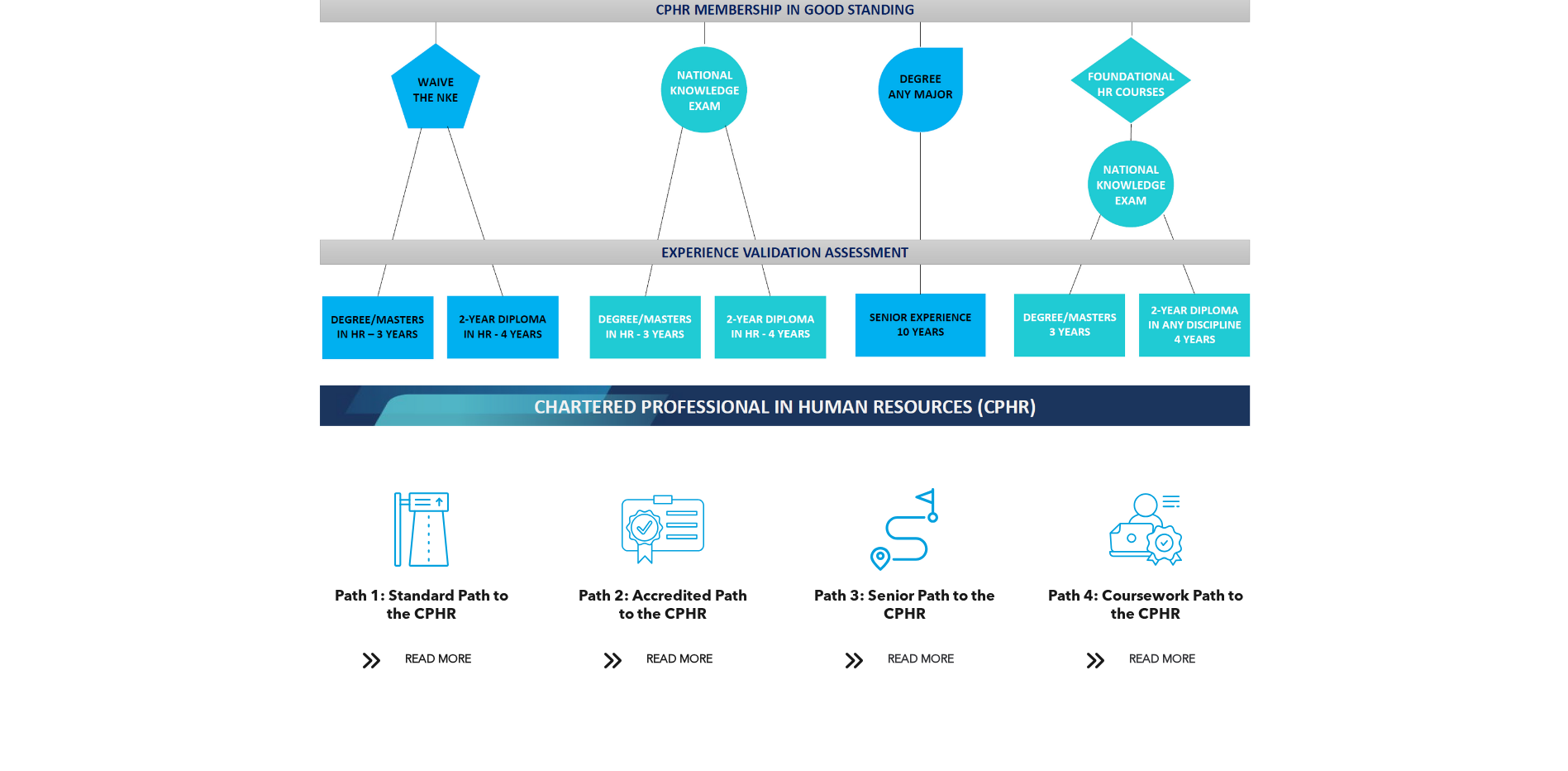
scroll to position [1653, 0]
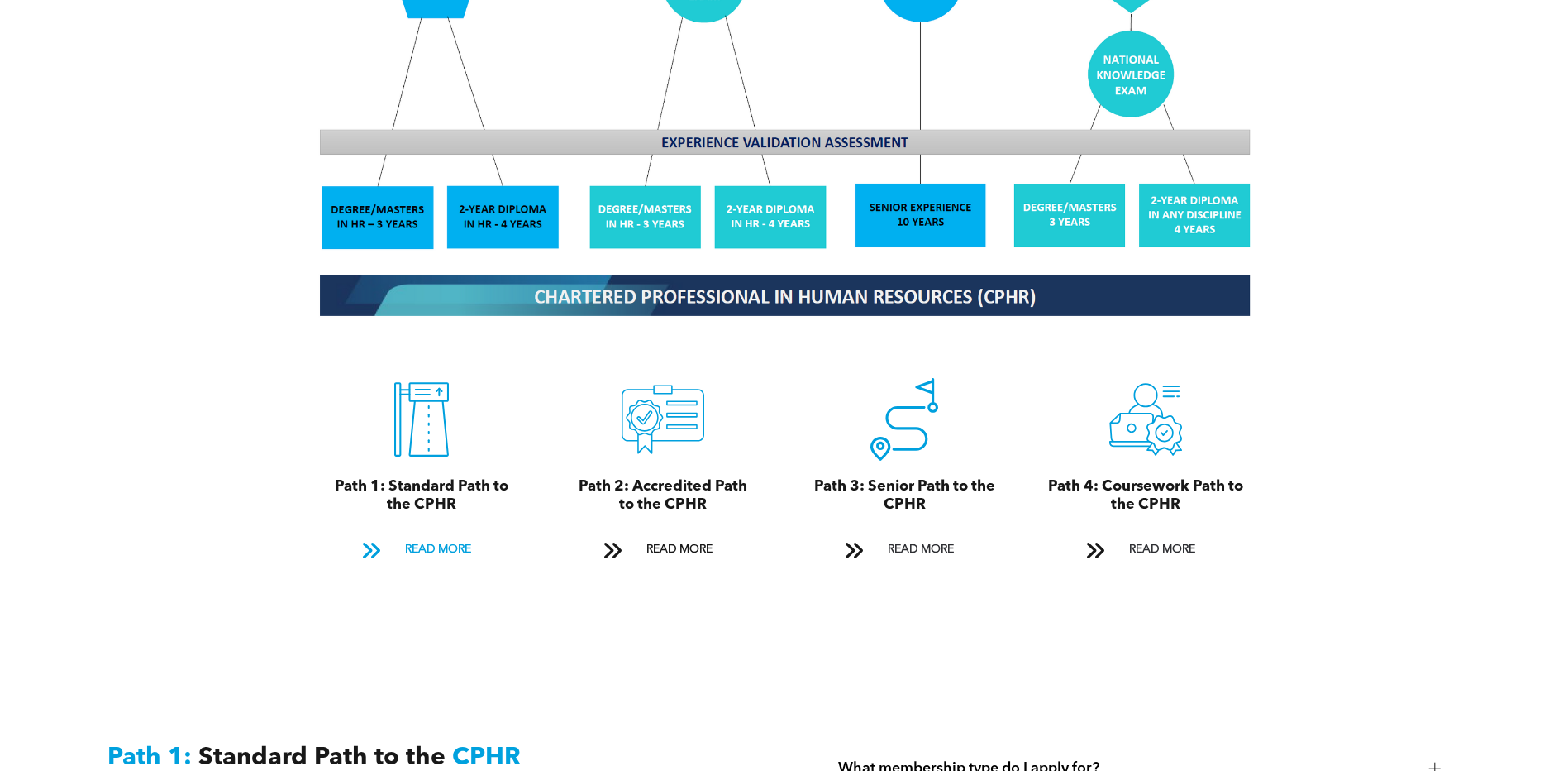
click at [432, 535] on span "READ MORE" at bounding box center [439, 549] width 78 height 30
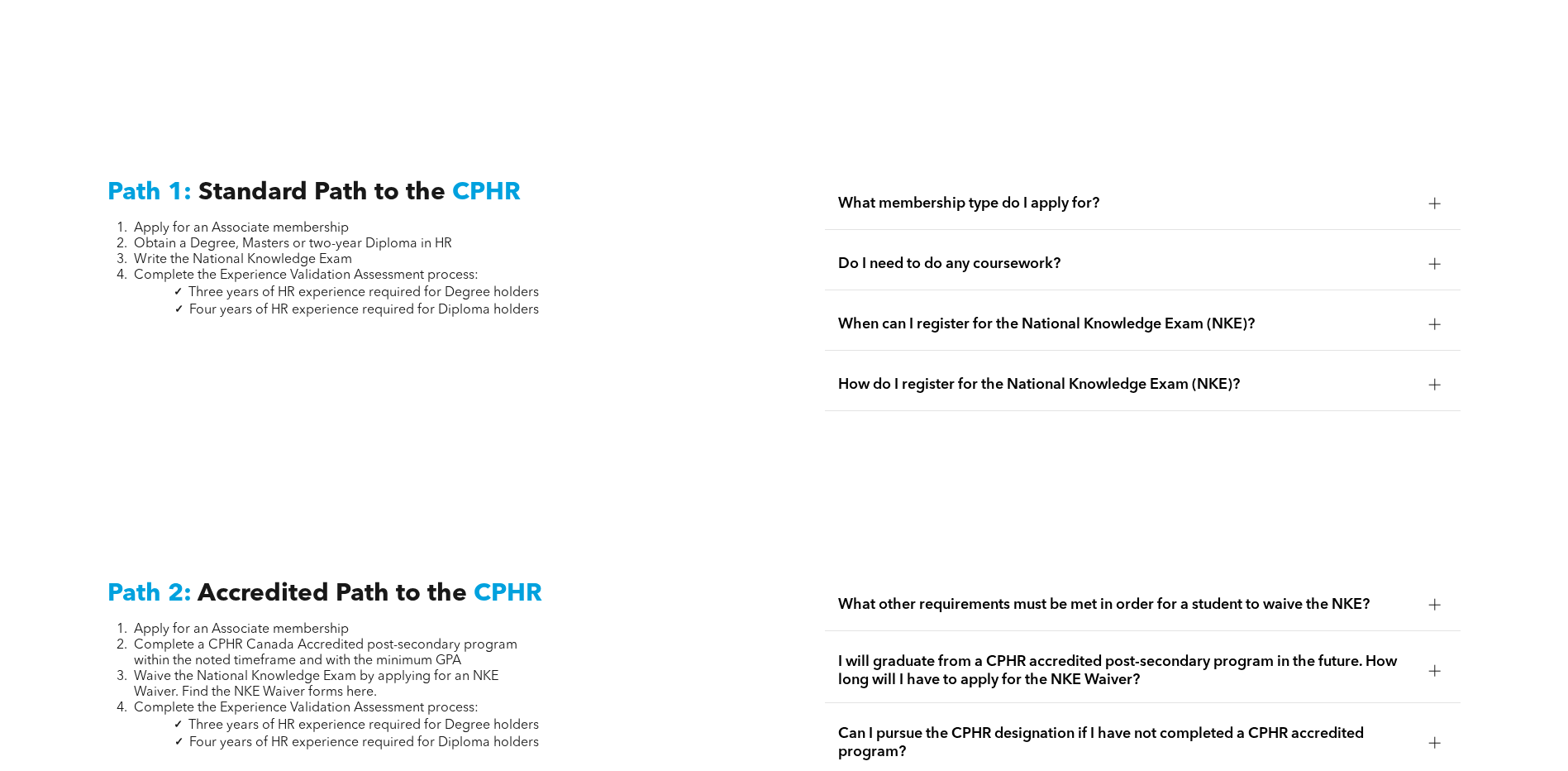
scroll to position [2300, 0]
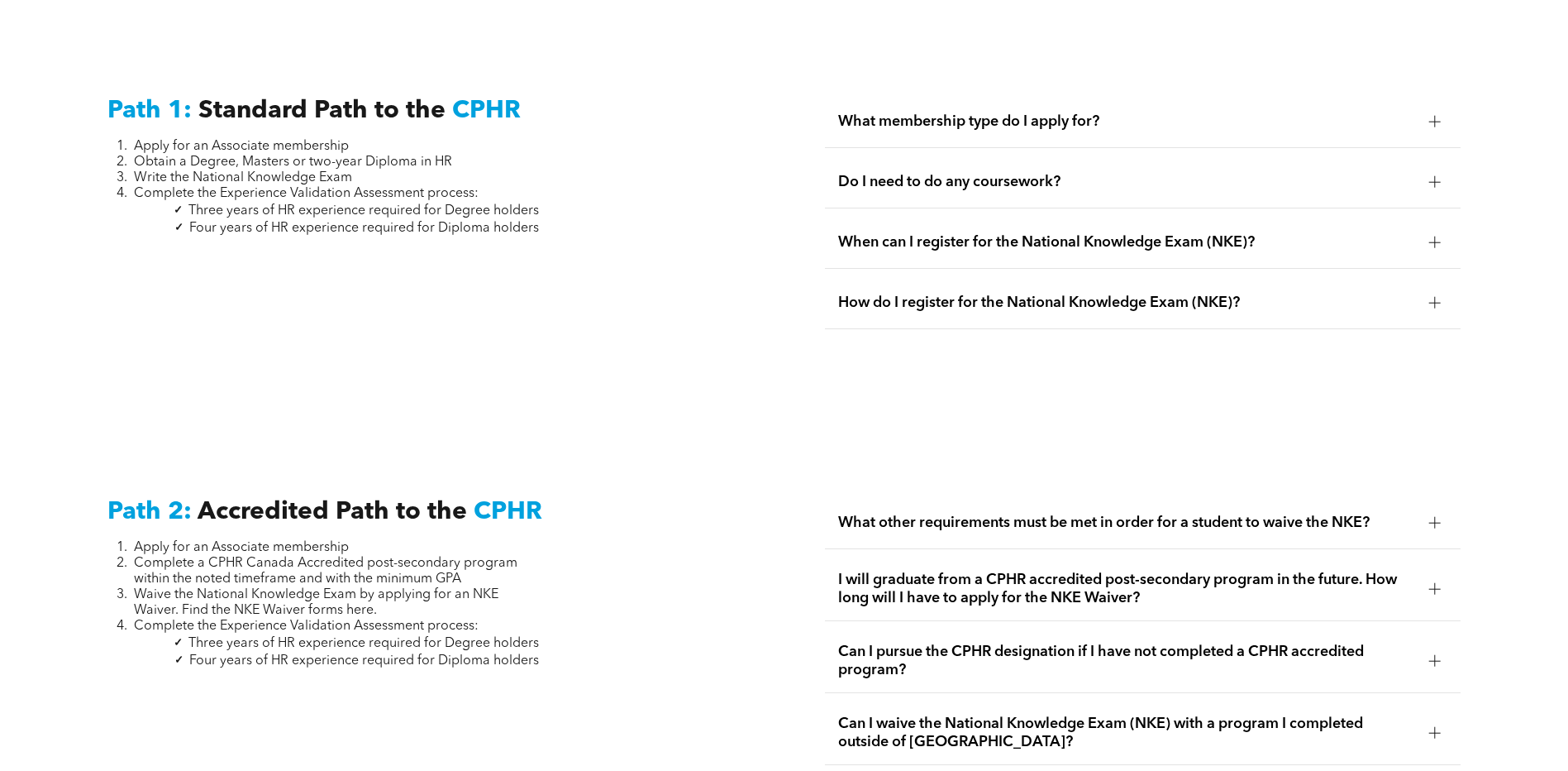
click at [992, 173] on span "Do I need to do any coursework?" at bounding box center [1126, 182] width 577 height 19
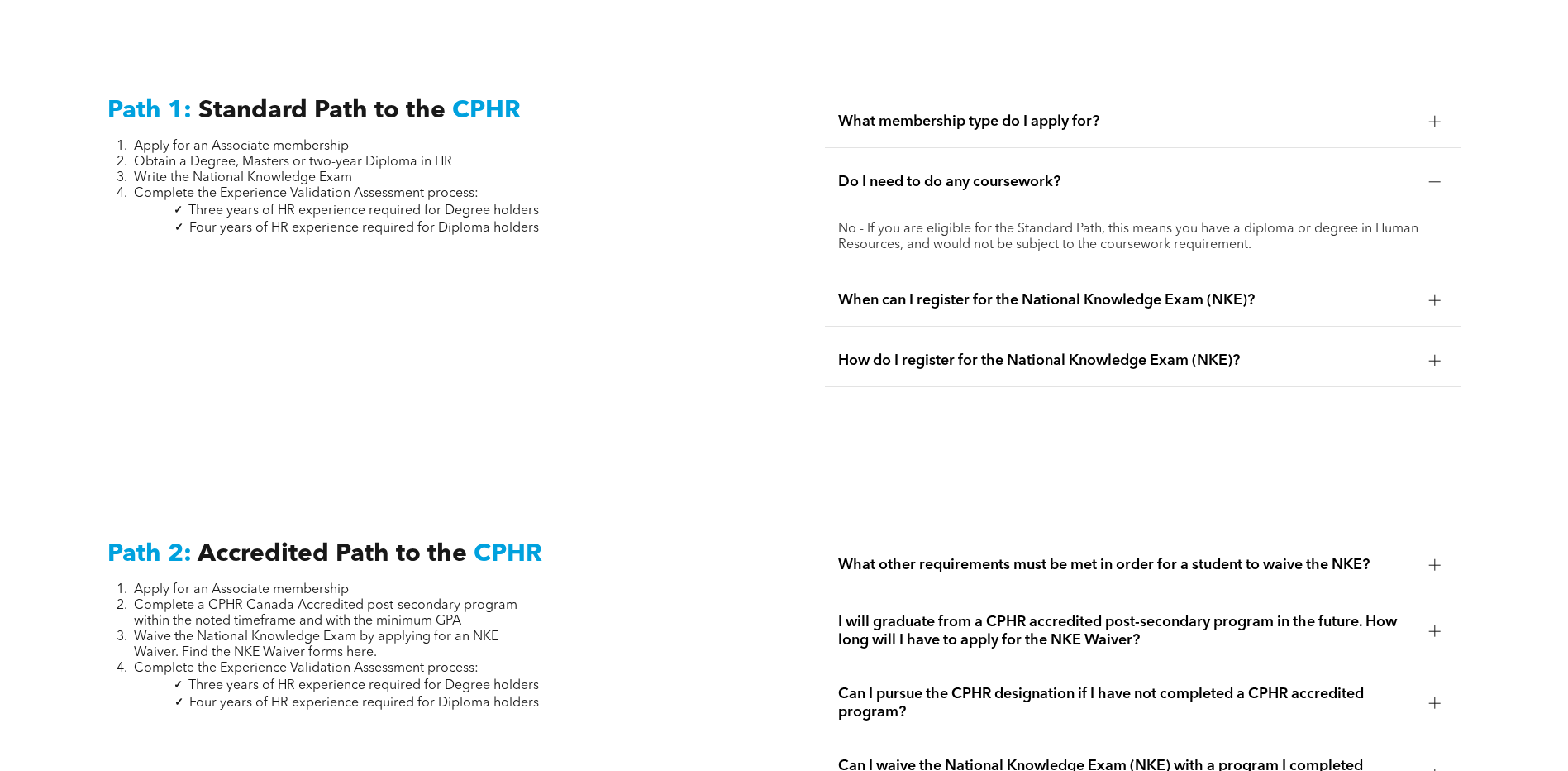
click at [986, 112] on span "What membership type do I apply for?" at bounding box center [1126, 121] width 577 height 19
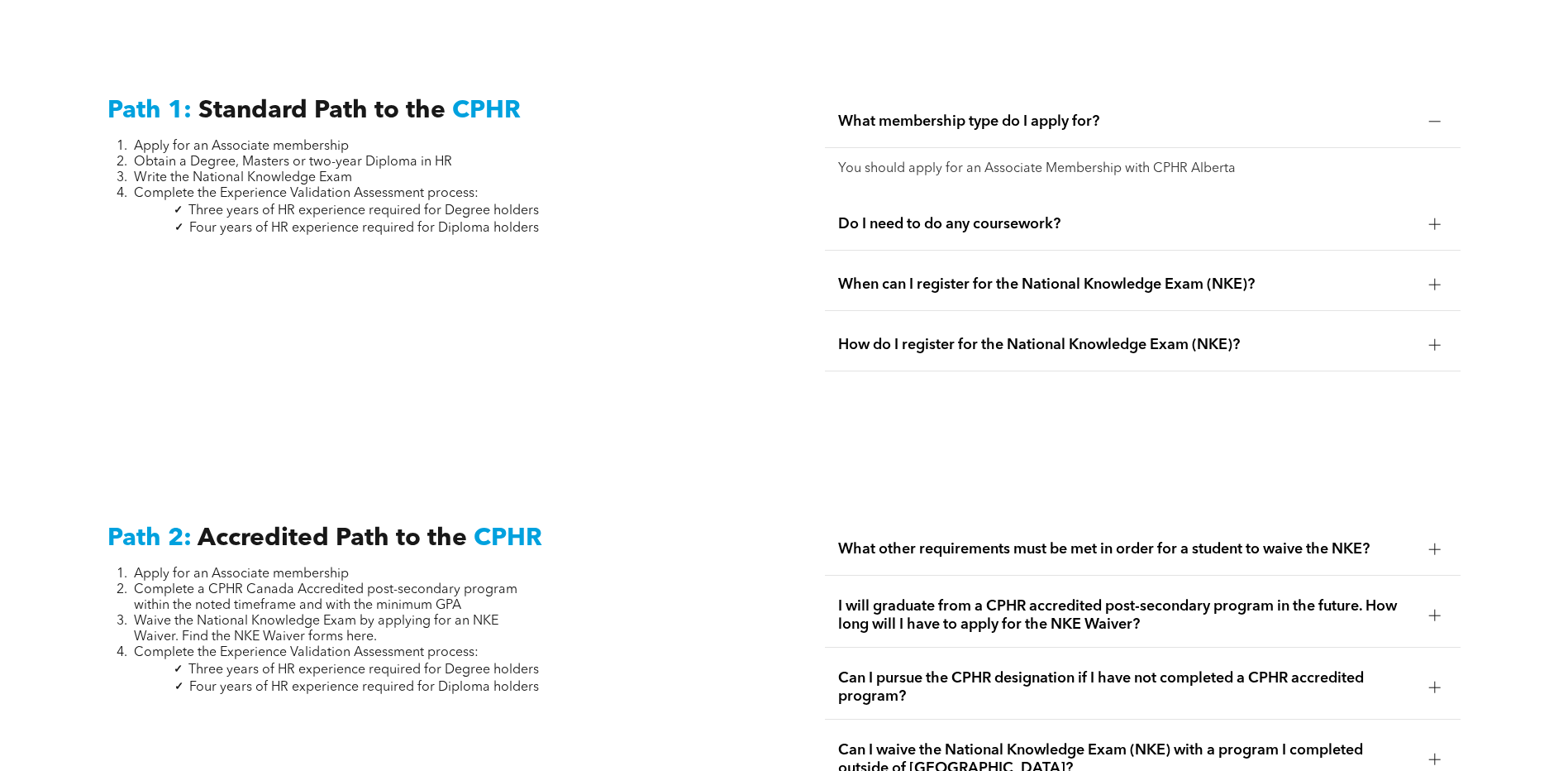
click at [996, 276] on span "When can I register for the National Knowledge Exam (NKE)?" at bounding box center [1126, 284] width 577 height 19
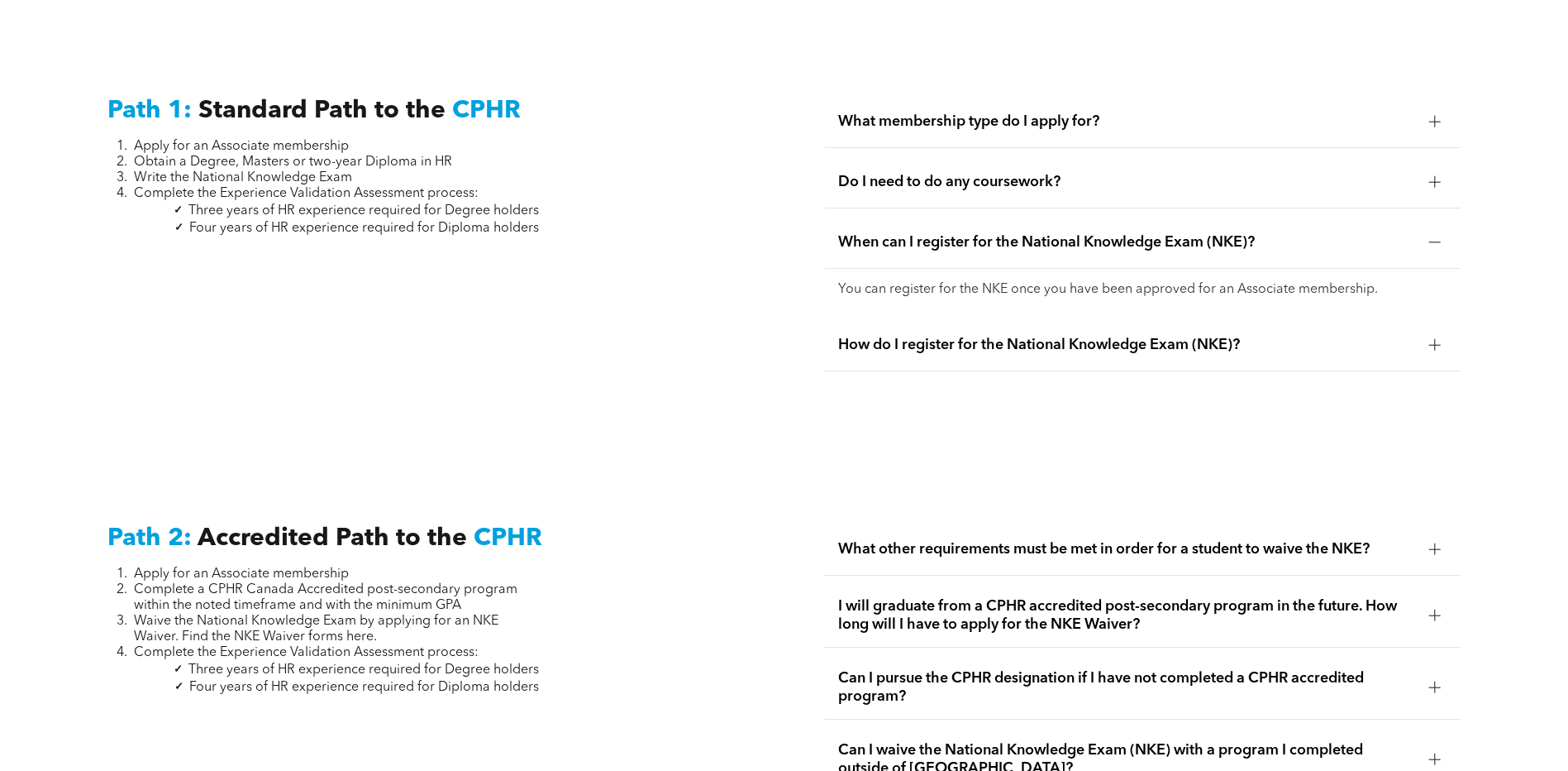
click at [989, 335] on span "How do I register for the National Knowledge Exam (NKE)?" at bounding box center [1126, 344] width 577 height 19
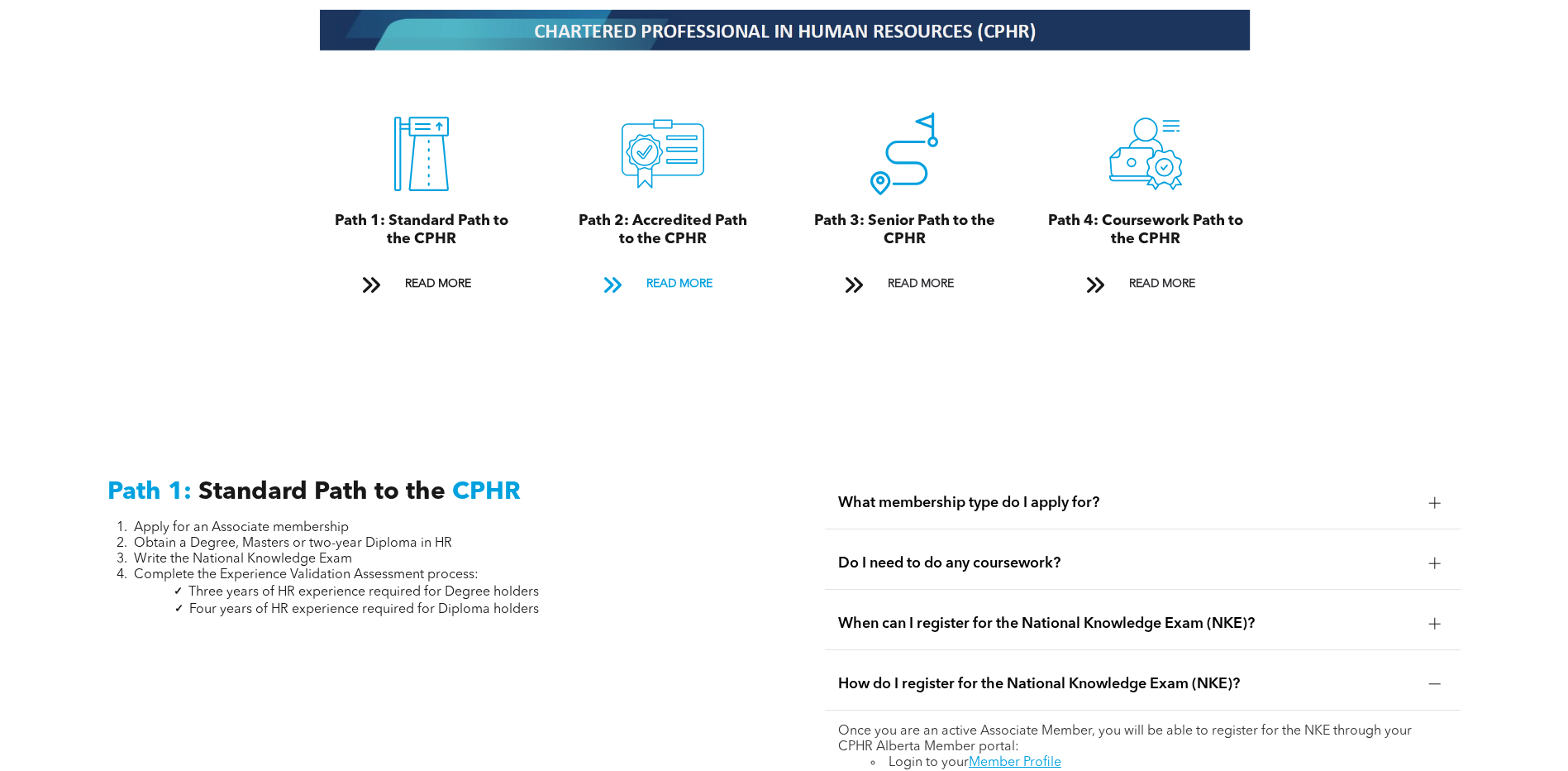
scroll to position [1556, 0]
